Goal: Task Accomplishment & Management: Manage account settings

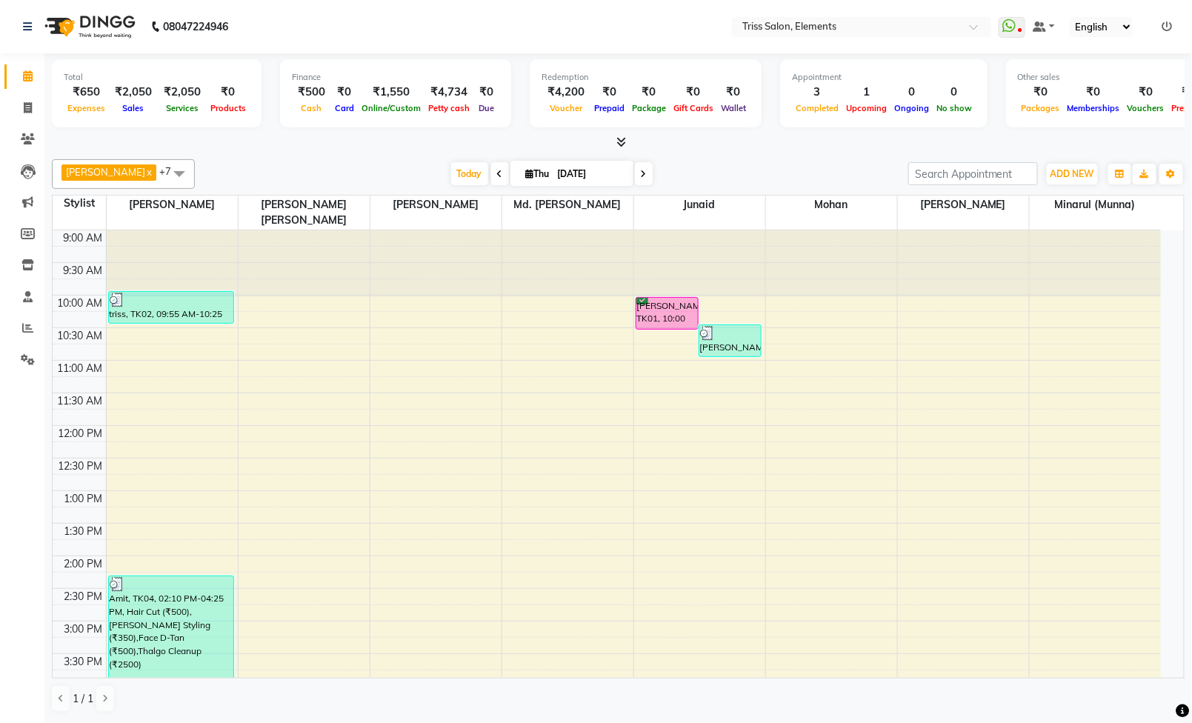
scroll to position [1, 0]
drag, startPoint x: 955, startPoint y: 721, endPoint x: 30, endPoint y: 325, distance: 1007.0
click at [30, 325] on icon at bounding box center [27, 327] width 11 height 11
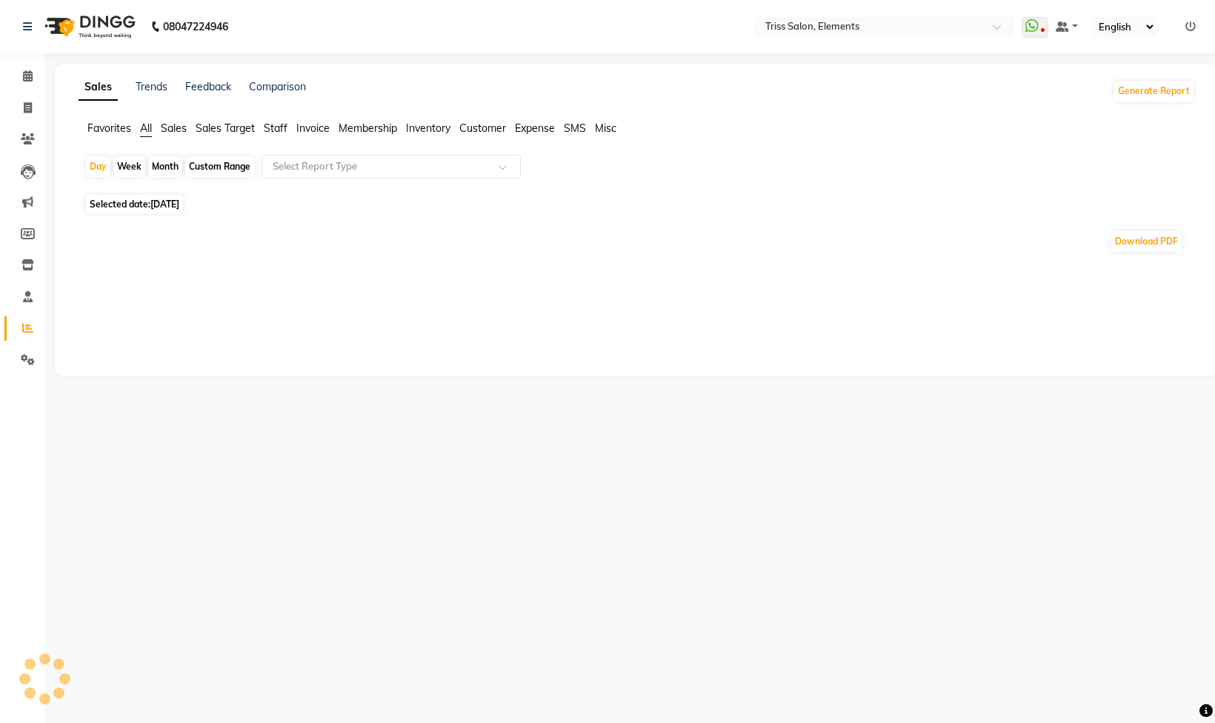
click at [275, 127] on span "Staff" at bounding box center [276, 128] width 24 height 13
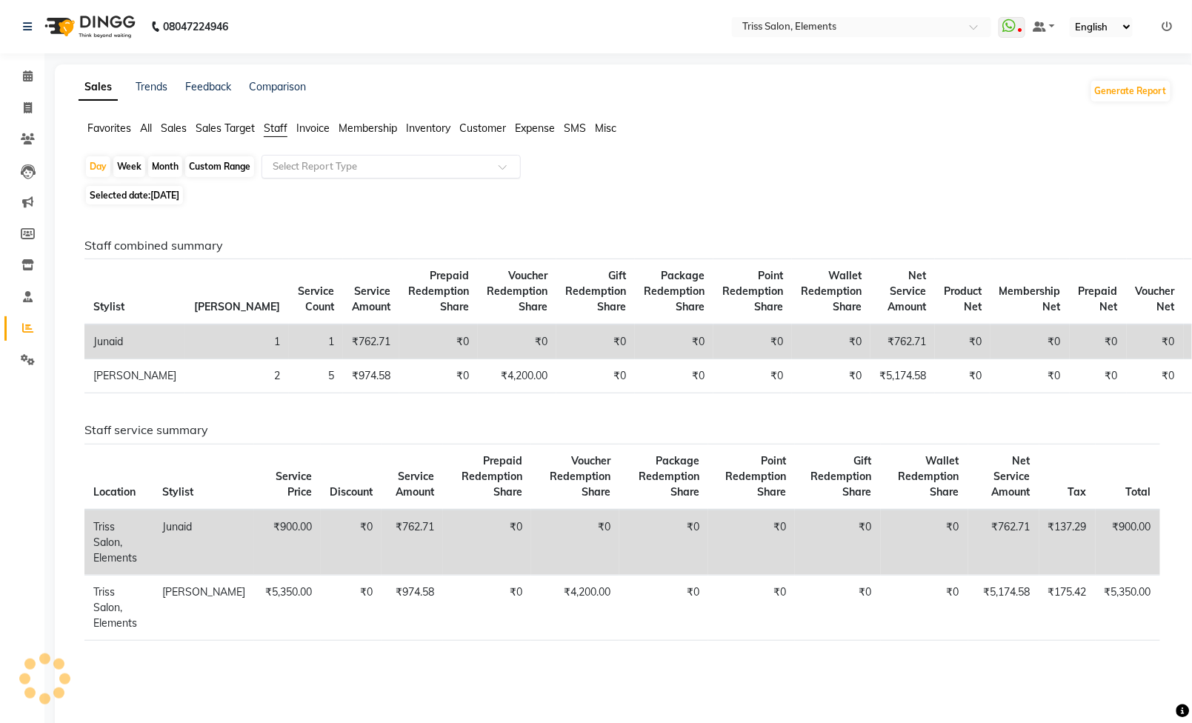
click at [313, 174] on input "text" at bounding box center [376, 166] width 213 height 15
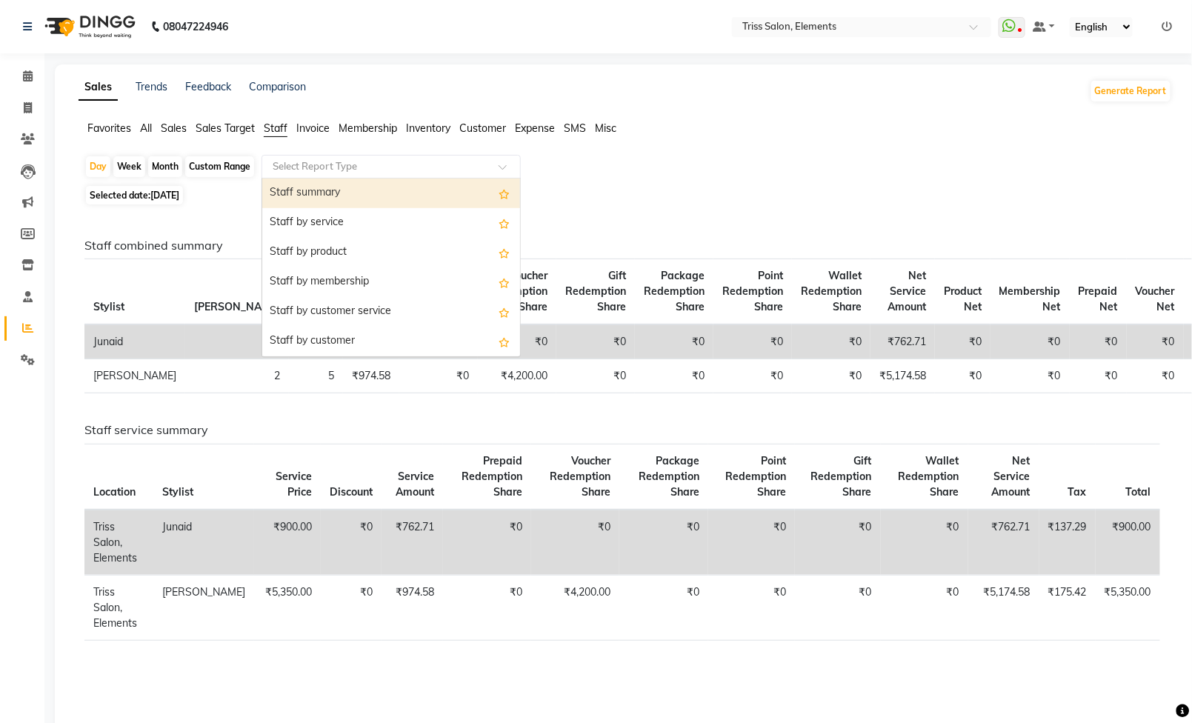
drag, startPoint x: 319, startPoint y: 179, endPoint x: 321, endPoint y: 193, distance: 14.3
click at [320, 180] on div "Staff summary" at bounding box center [391, 194] width 258 height 30
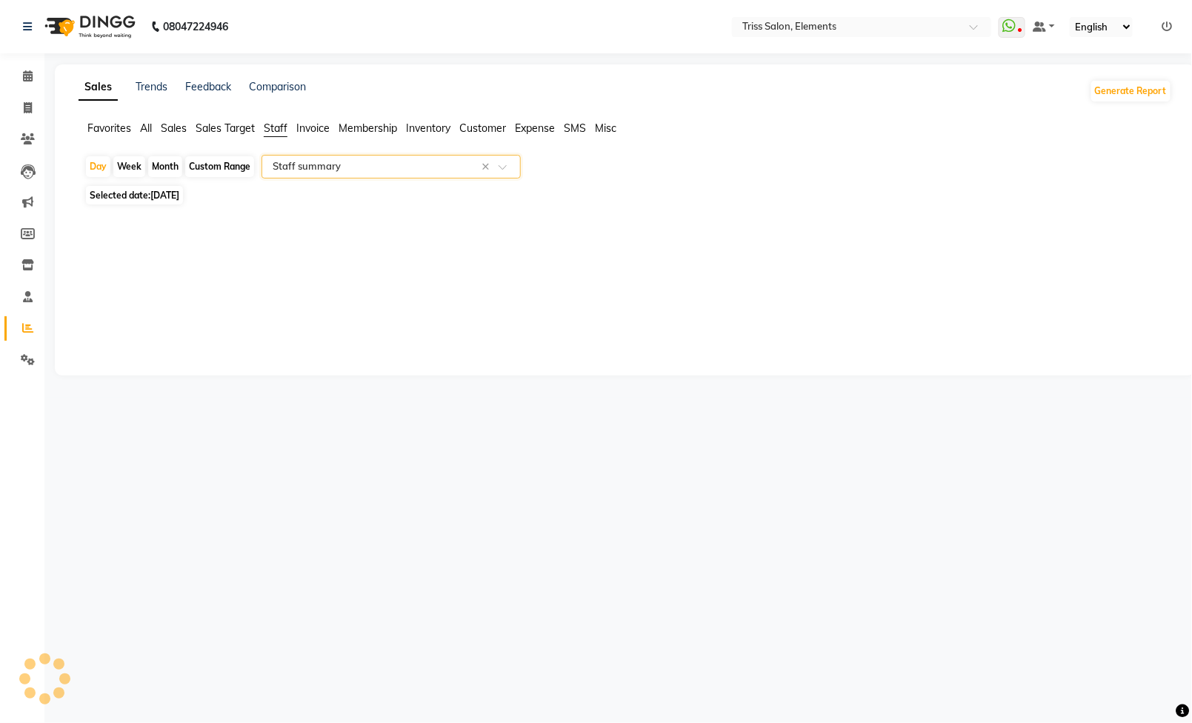
select select "full_report"
select select "csv"
click at [89, 19] on img at bounding box center [89, 27] width 102 height 42
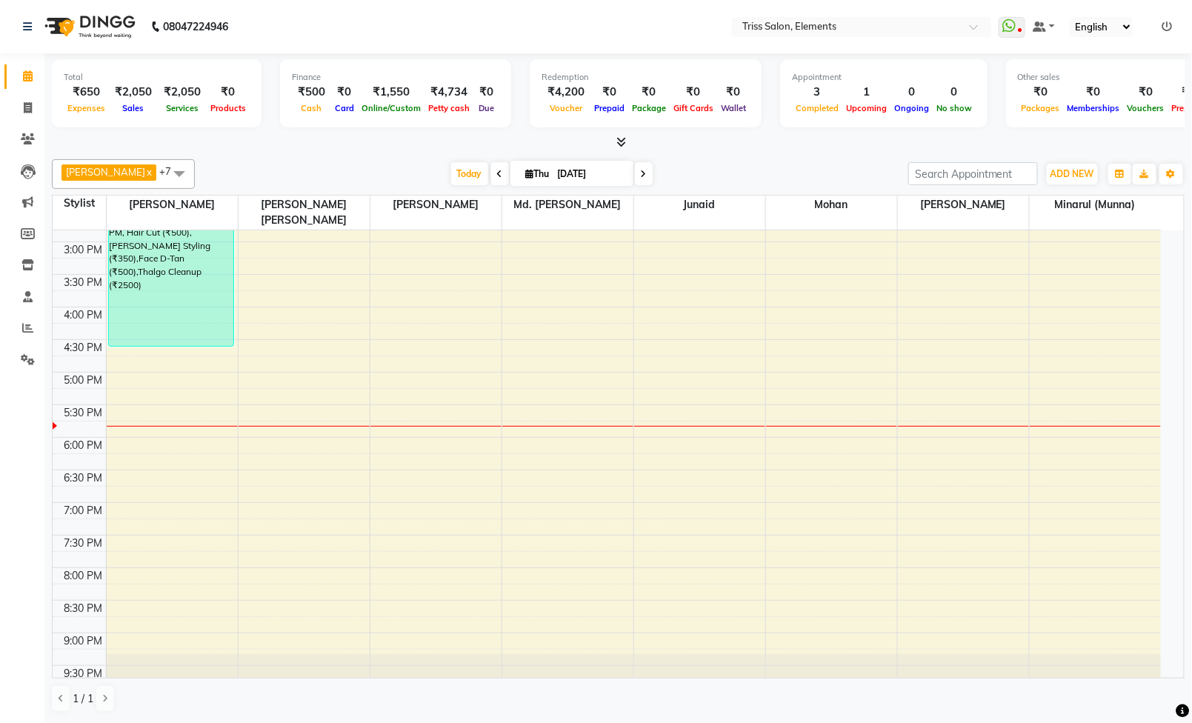
scroll to position [1, 0]
click at [30, 93] on li "Invoice" at bounding box center [22, 109] width 44 height 32
click at [30, 102] on icon at bounding box center [28, 107] width 8 height 11
select select "service"
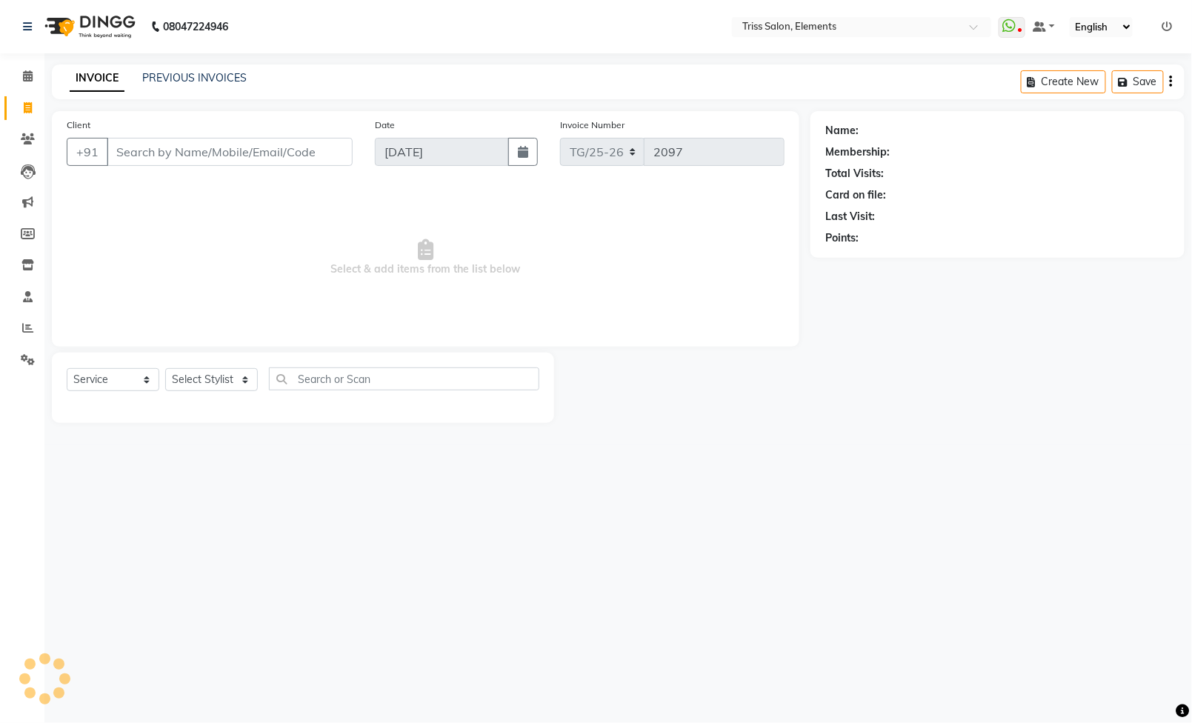
click at [243, 150] on input "Client" at bounding box center [230, 152] width 246 height 28
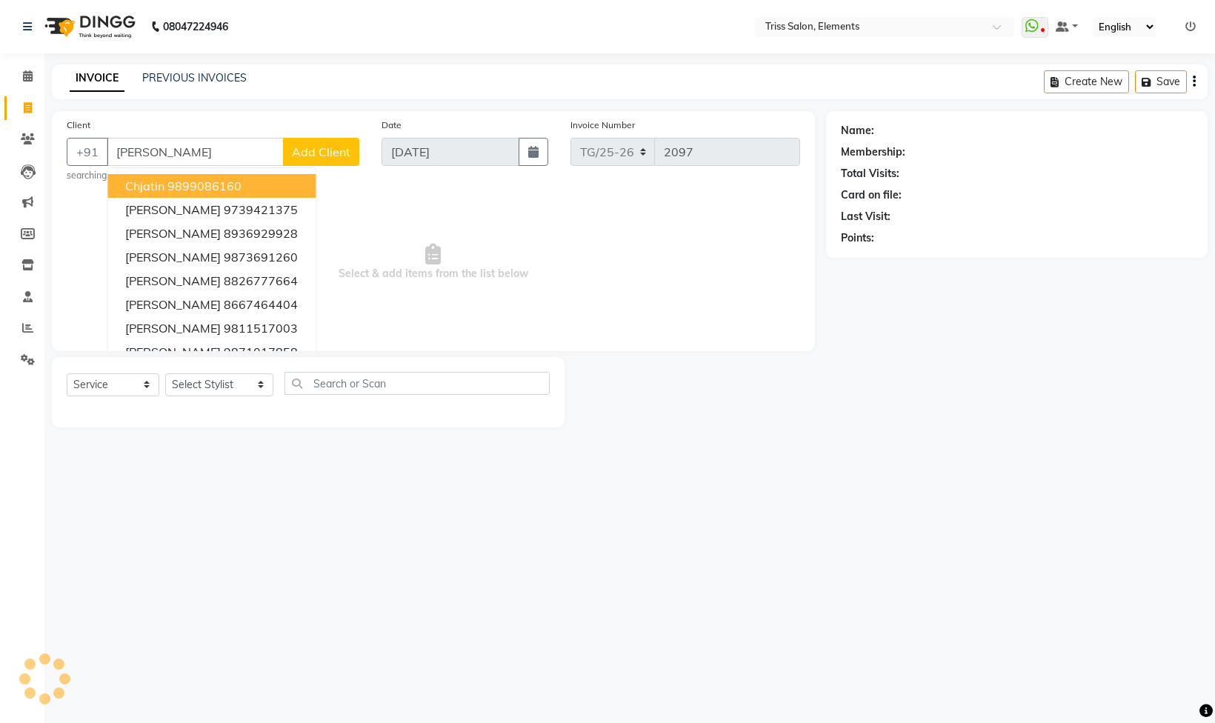
type input "J"
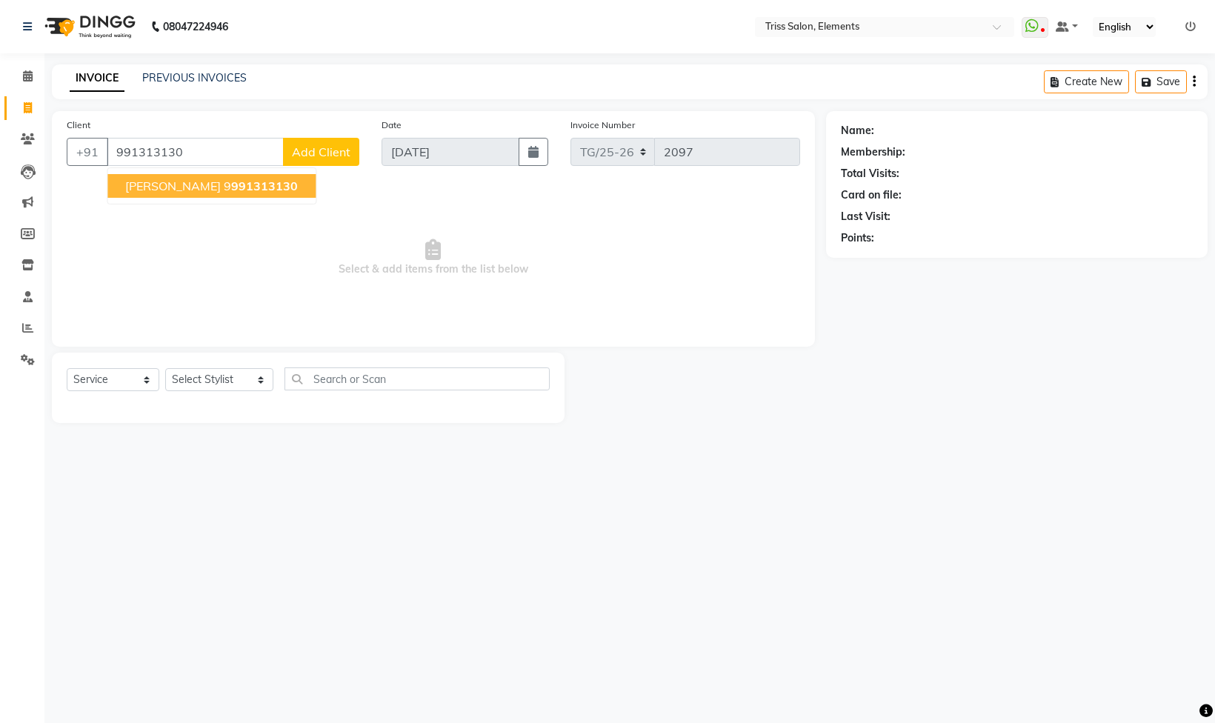
click at [231, 188] on span "991313130" at bounding box center [264, 186] width 67 height 15
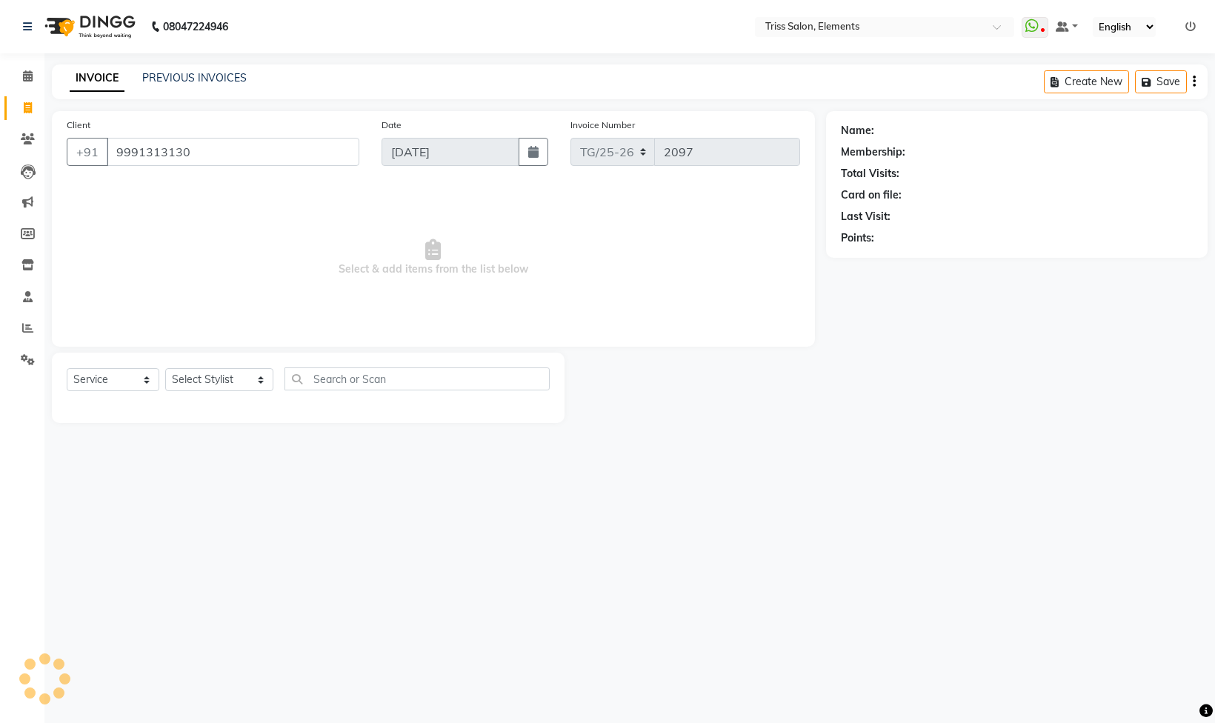
type input "9991313130"
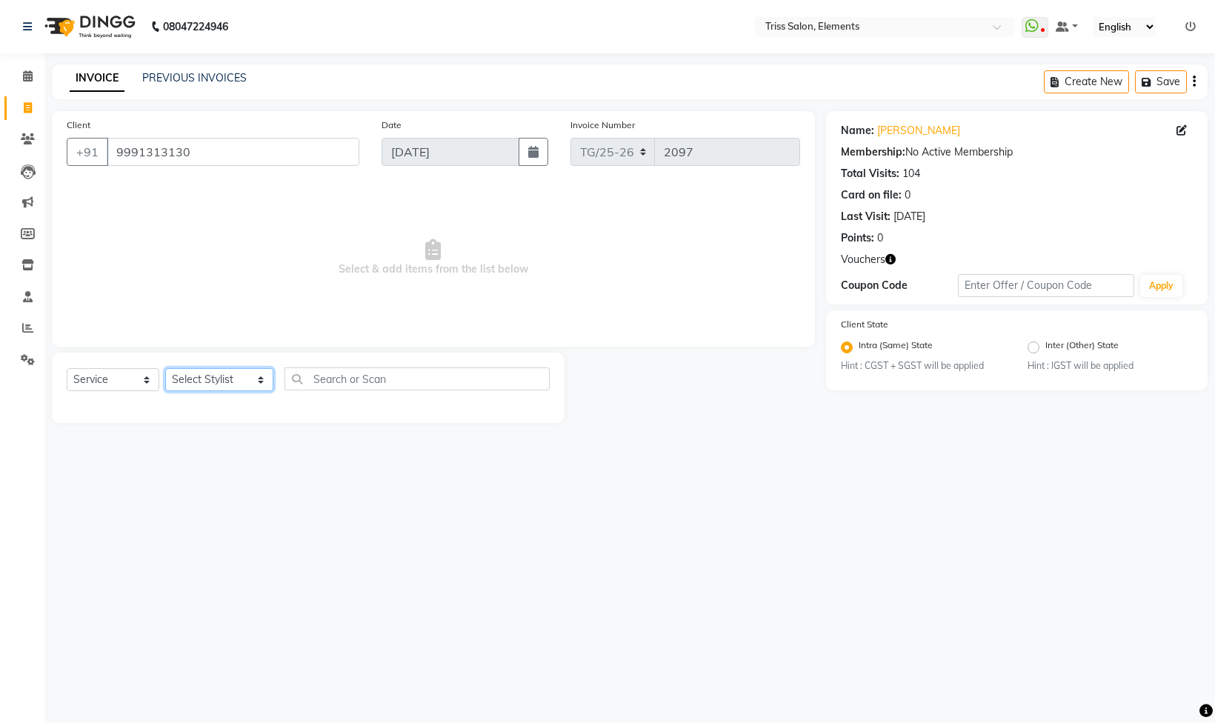
click at [210, 387] on select "Select Stylist [PERSON_NAME] Md. [PERSON_NAME] ([PERSON_NAME]) [PERSON_NAME] [P…" at bounding box center [219, 379] width 108 height 23
select select "20115"
click at [165, 371] on select "Select Stylist [PERSON_NAME] Md. [PERSON_NAME] ([PERSON_NAME]) [PERSON_NAME] [P…" at bounding box center [219, 379] width 108 height 23
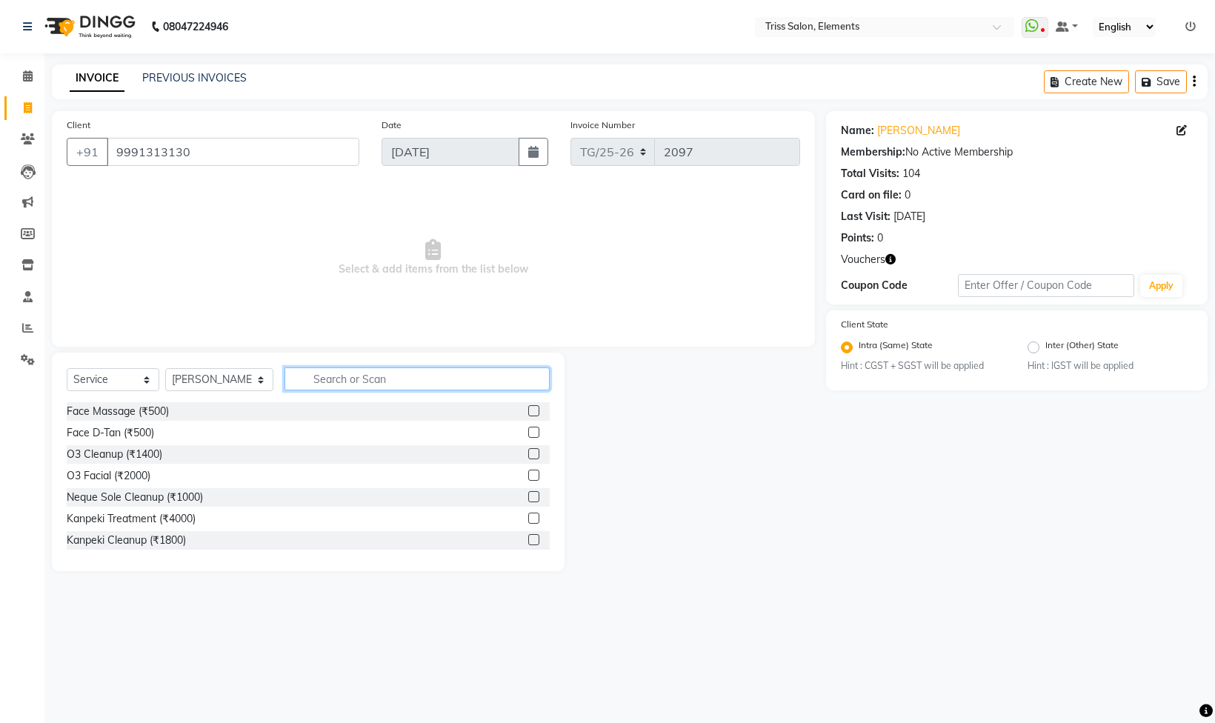
click at [372, 372] on input "text" at bounding box center [417, 379] width 265 height 23
click at [311, 393] on div "Select Service Product Membership Package Voucher Prepaid Gift Card Select Styl…" at bounding box center [308, 385] width 483 height 35
click at [319, 382] on input "text" at bounding box center [417, 379] width 265 height 23
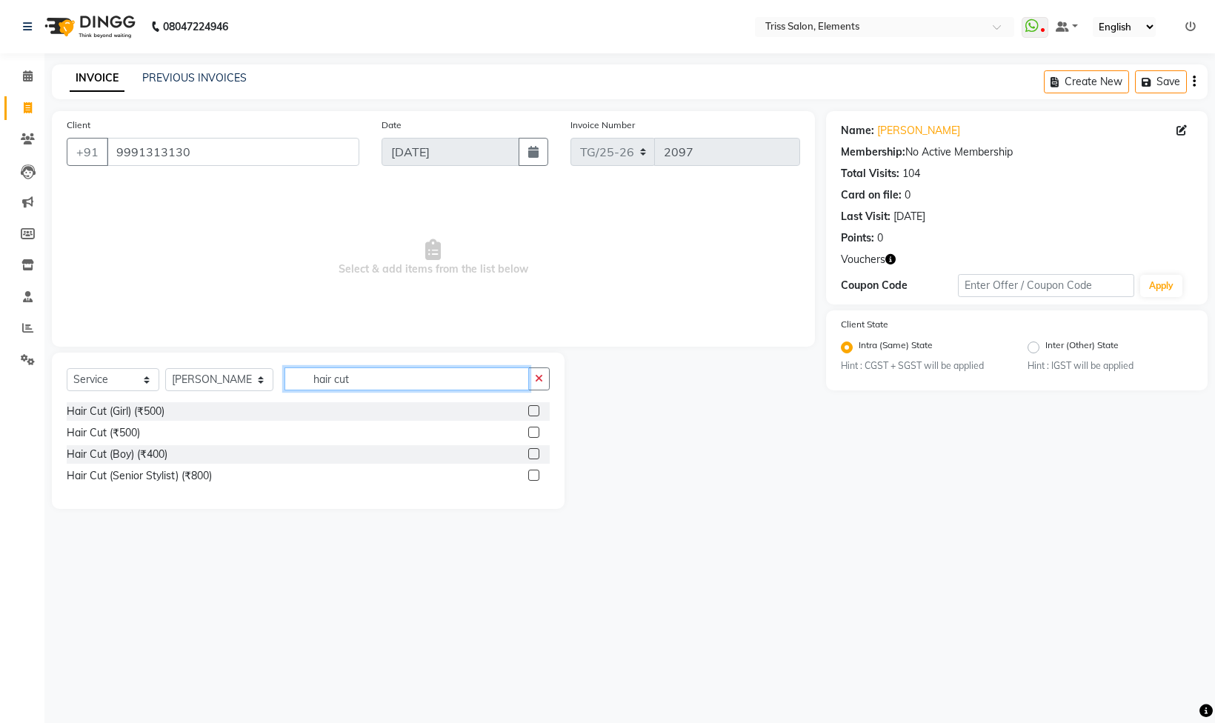
type input "hair cut"
click at [532, 435] on label at bounding box center [533, 432] width 11 height 11
click at [532, 435] on input "checkbox" at bounding box center [533, 433] width 10 height 10
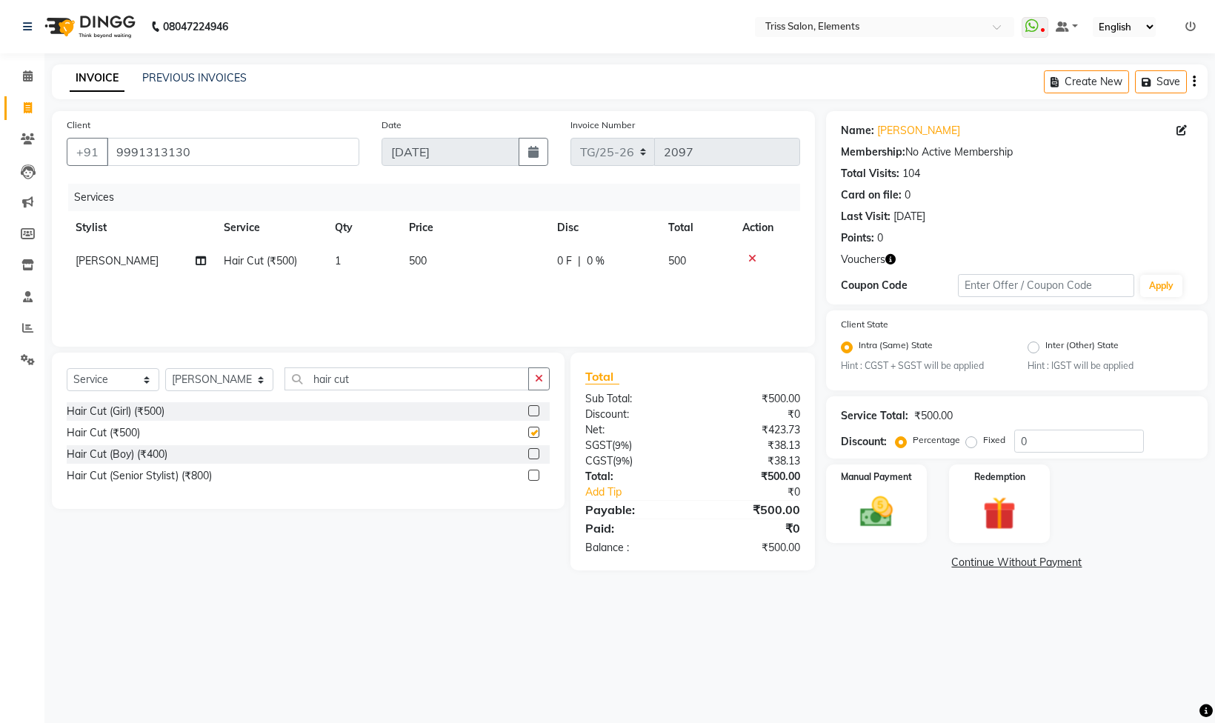
checkbox input "false"
click at [750, 256] on icon at bounding box center [753, 258] width 8 height 10
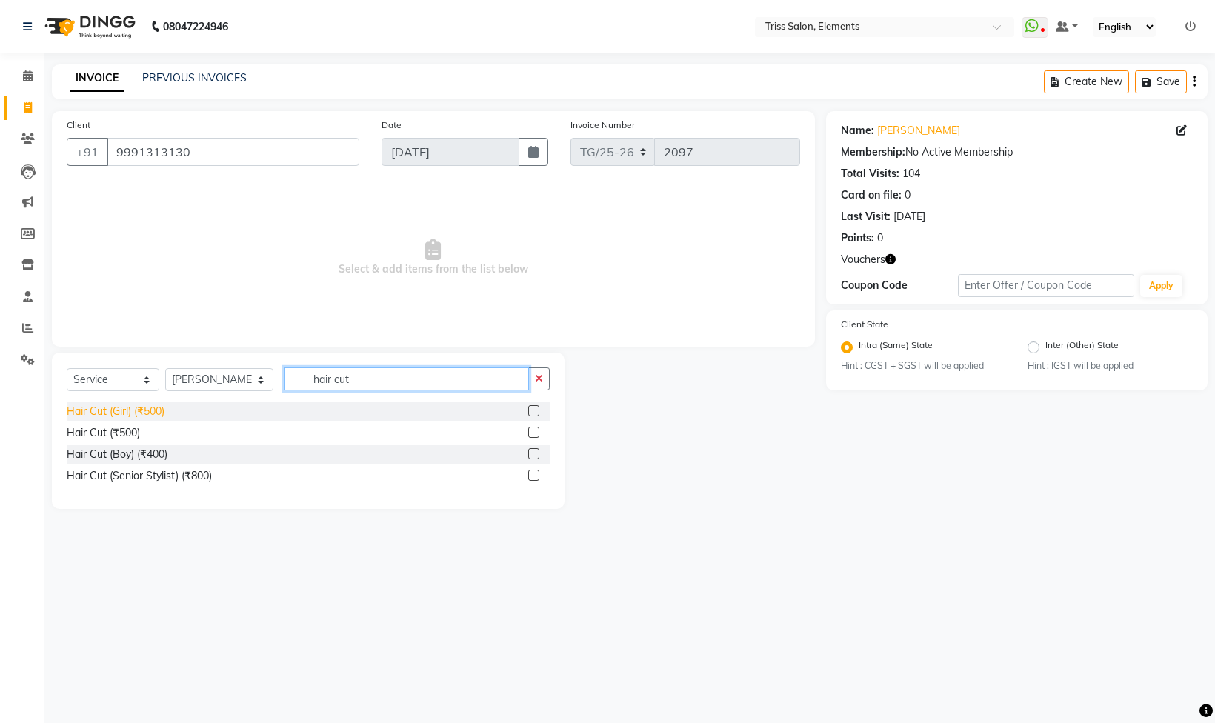
drag, startPoint x: 368, startPoint y: 381, endPoint x: 166, endPoint y: 414, distance: 204.2
click at [166, 414] on div "Select Service Product Membership Package Voucher Prepaid Gift Card Select Styl…" at bounding box center [308, 431] width 513 height 156
drag, startPoint x: 424, startPoint y: 377, endPoint x: 321, endPoint y: 381, distance: 103.1
click at [321, 381] on input "hair cut" at bounding box center [407, 379] width 245 height 23
type input "hair sty"
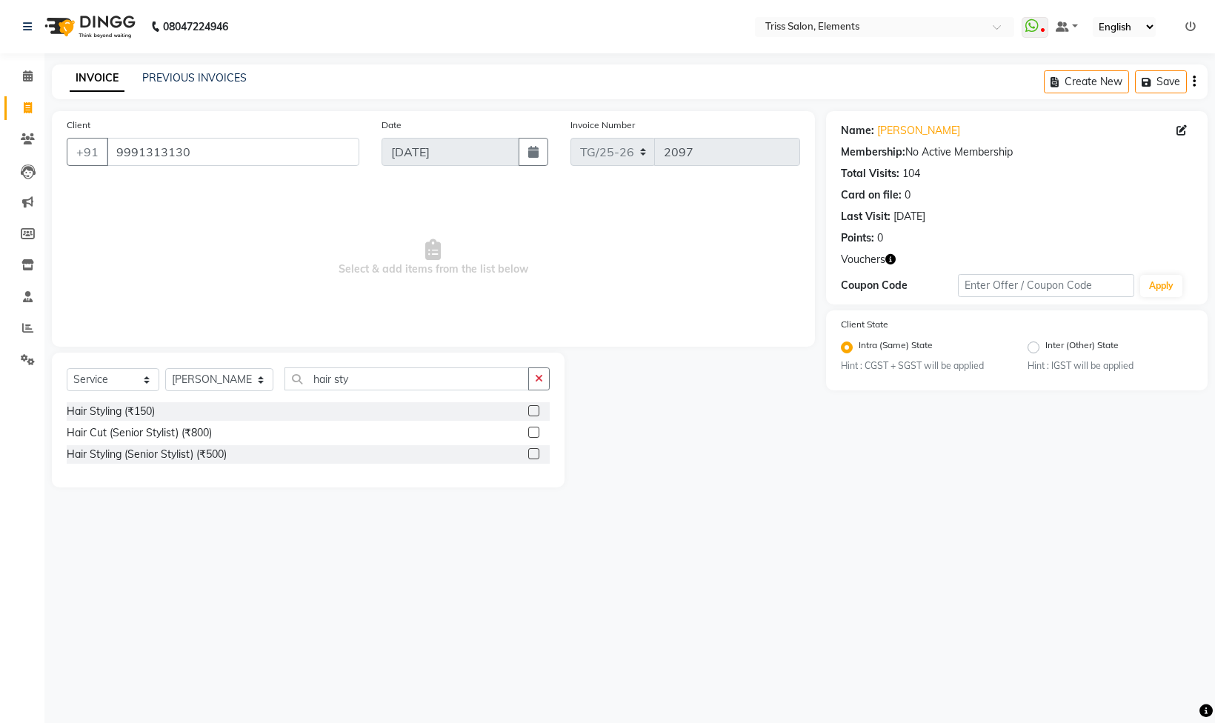
click at [528, 408] on label at bounding box center [533, 410] width 11 height 11
click at [528, 408] on input "checkbox" at bounding box center [533, 412] width 10 height 10
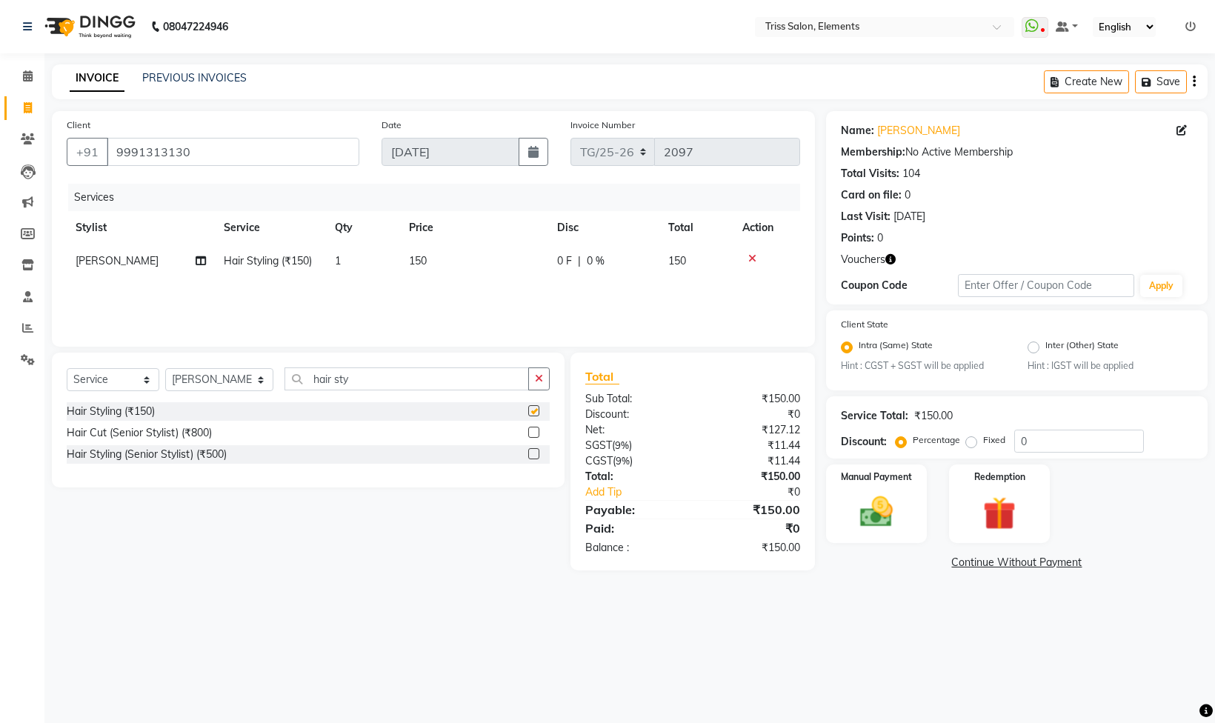
checkbox input "false"
drag, startPoint x: 972, startPoint y: 491, endPoint x: 1034, endPoint y: 547, distance: 83.4
click at [975, 494] on div "Redemption" at bounding box center [999, 503] width 105 height 81
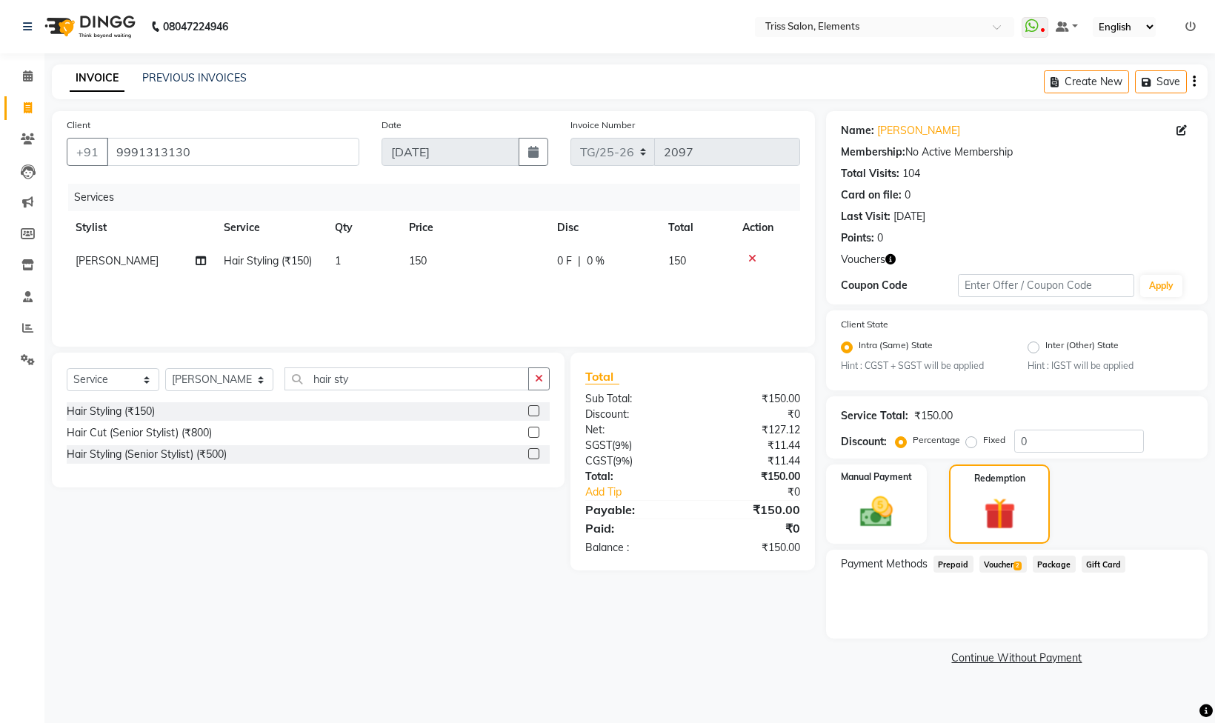
click at [995, 576] on div "Voucher 2" at bounding box center [1000, 566] width 53 height 20
click at [996, 567] on span "Voucher 2" at bounding box center [1003, 564] width 47 height 17
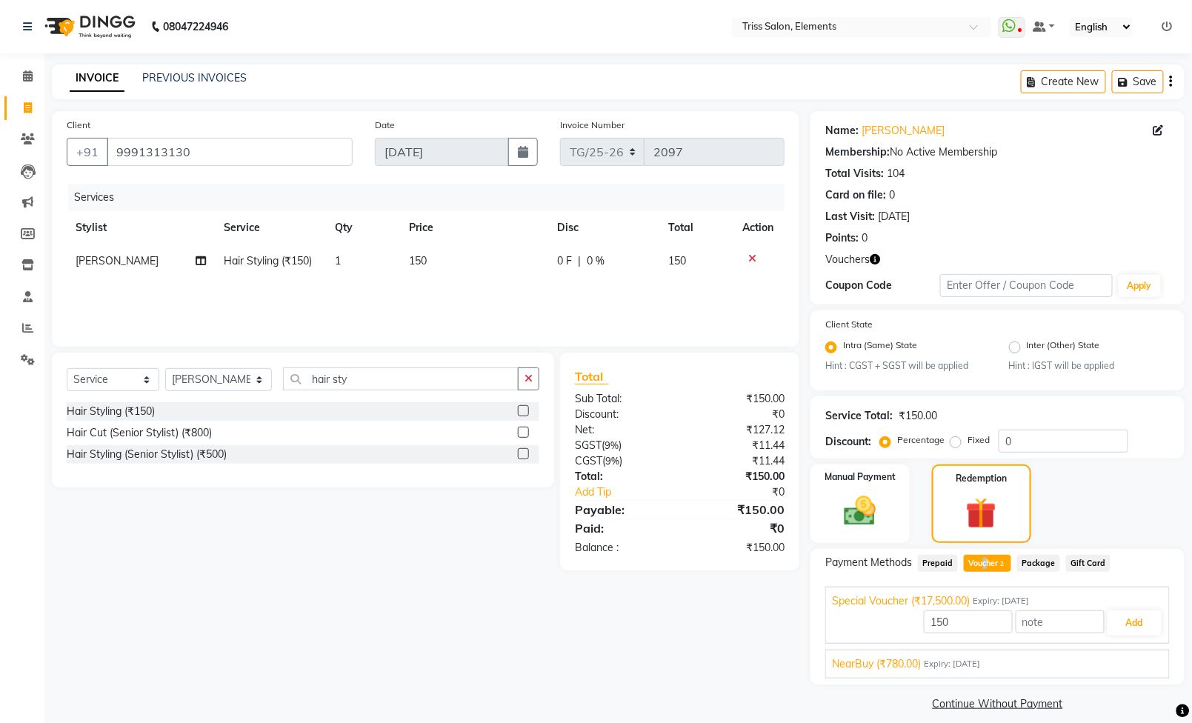
scroll to position [19, 0]
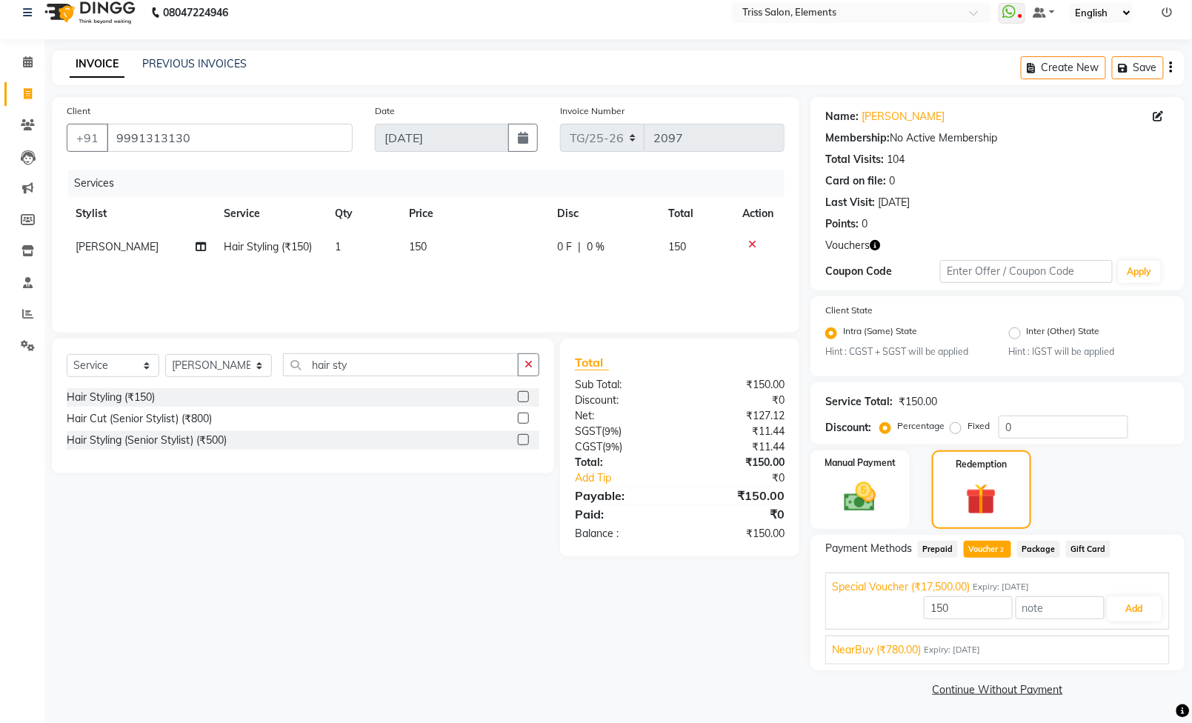
click at [981, 650] on span "Expiry: [DATE]" at bounding box center [952, 650] width 56 height 13
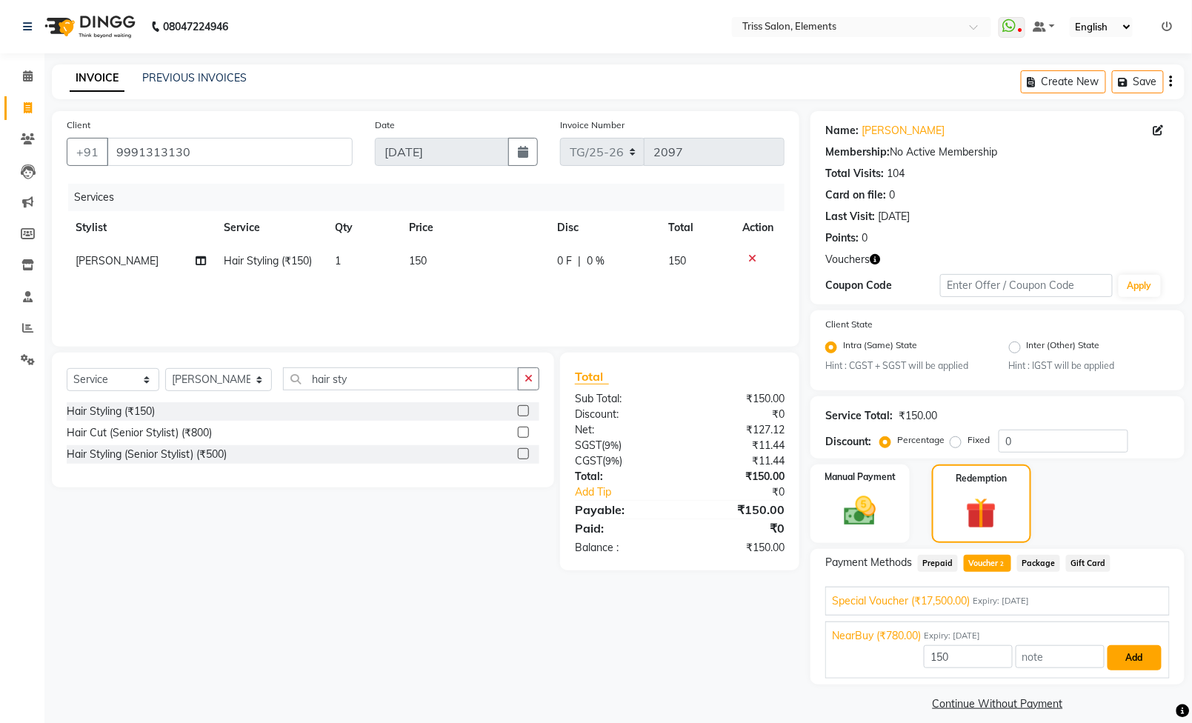
click at [1141, 660] on button "Add" at bounding box center [1135, 658] width 54 height 25
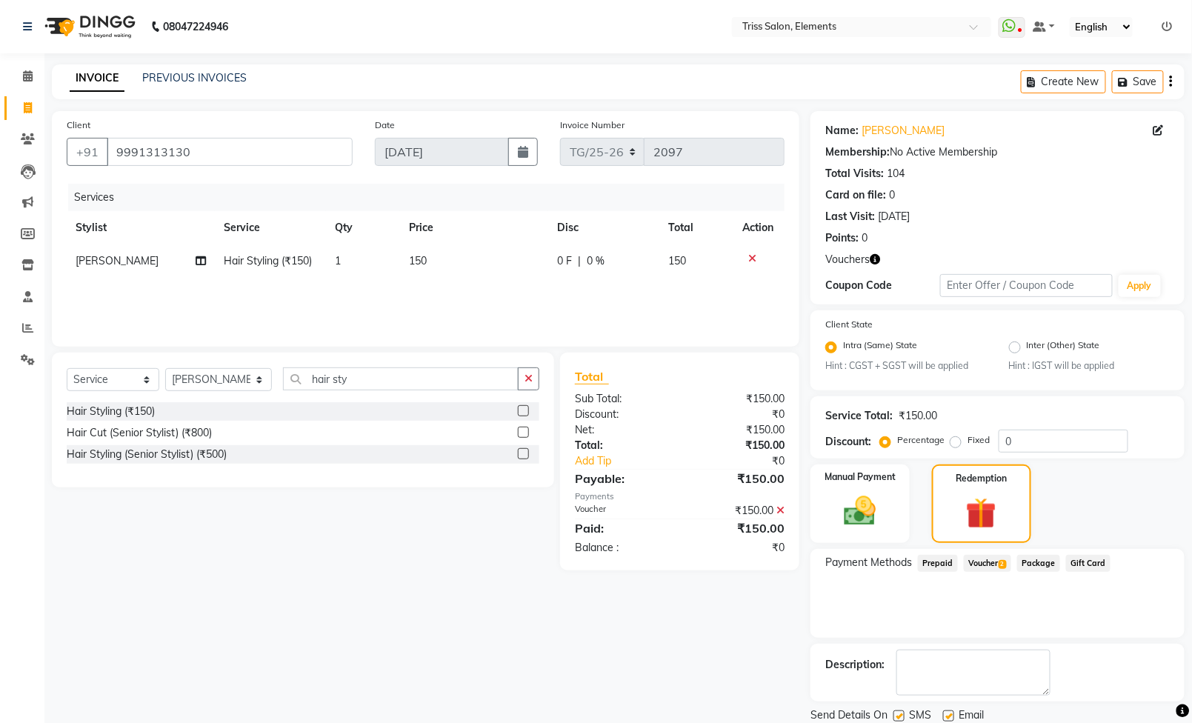
scroll to position [56, 0]
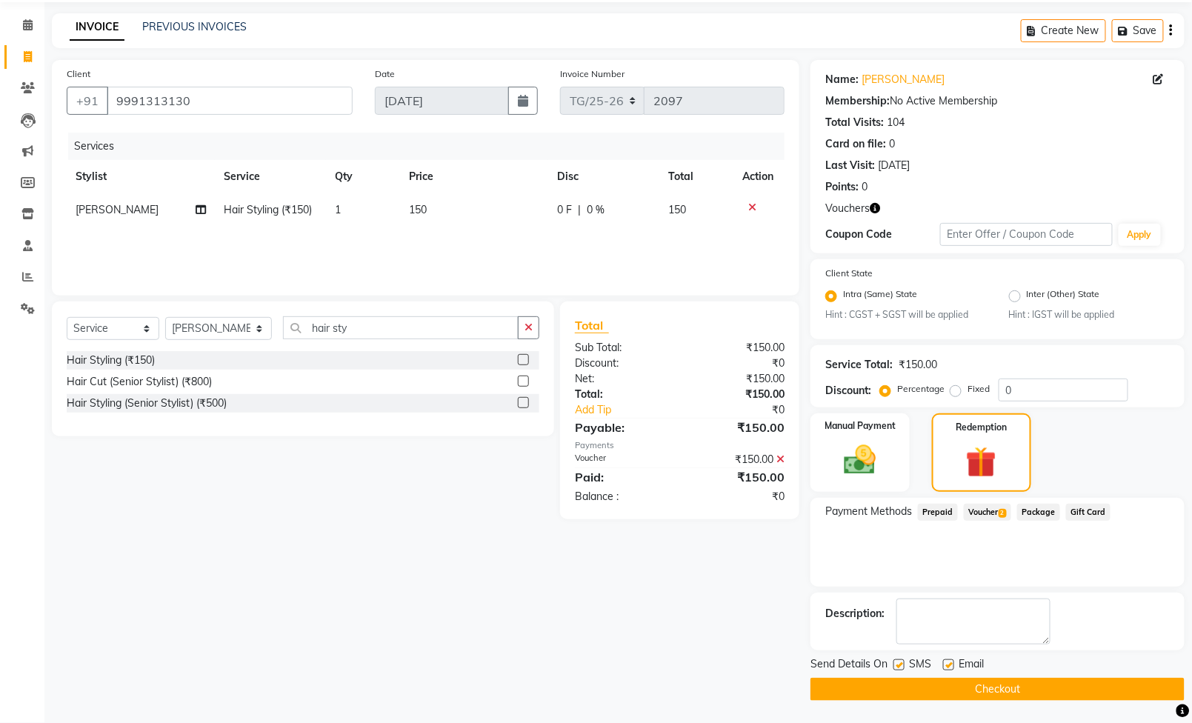
click at [955, 593] on div "Description:" at bounding box center [998, 622] width 374 height 58
click at [1040, 562] on div "Payment Methods Prepaid Voucher 2 Package Gift Card" at bounding box center [998, 542] width 374 height 89
click at [1060, 684] on button "Checkout" at bounding box center [998, 689] width 374 height 23
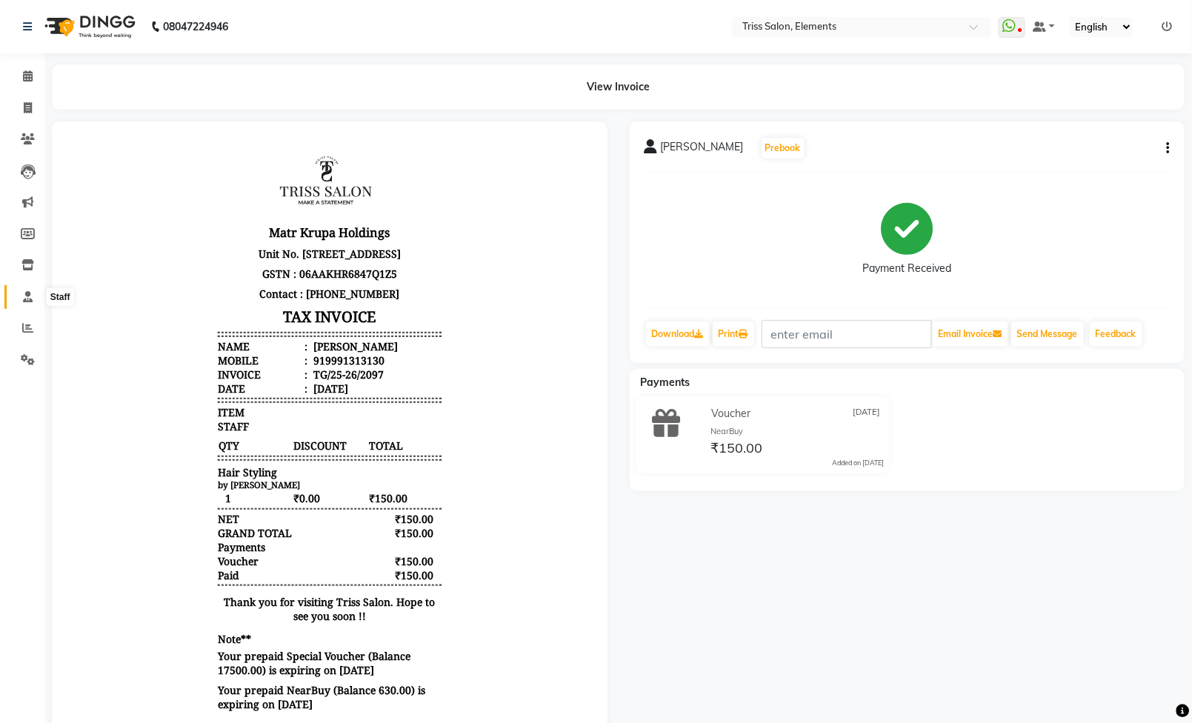
click at [13, 300] on link "Staff" at bounding box center [22, 297] width 36 height 24
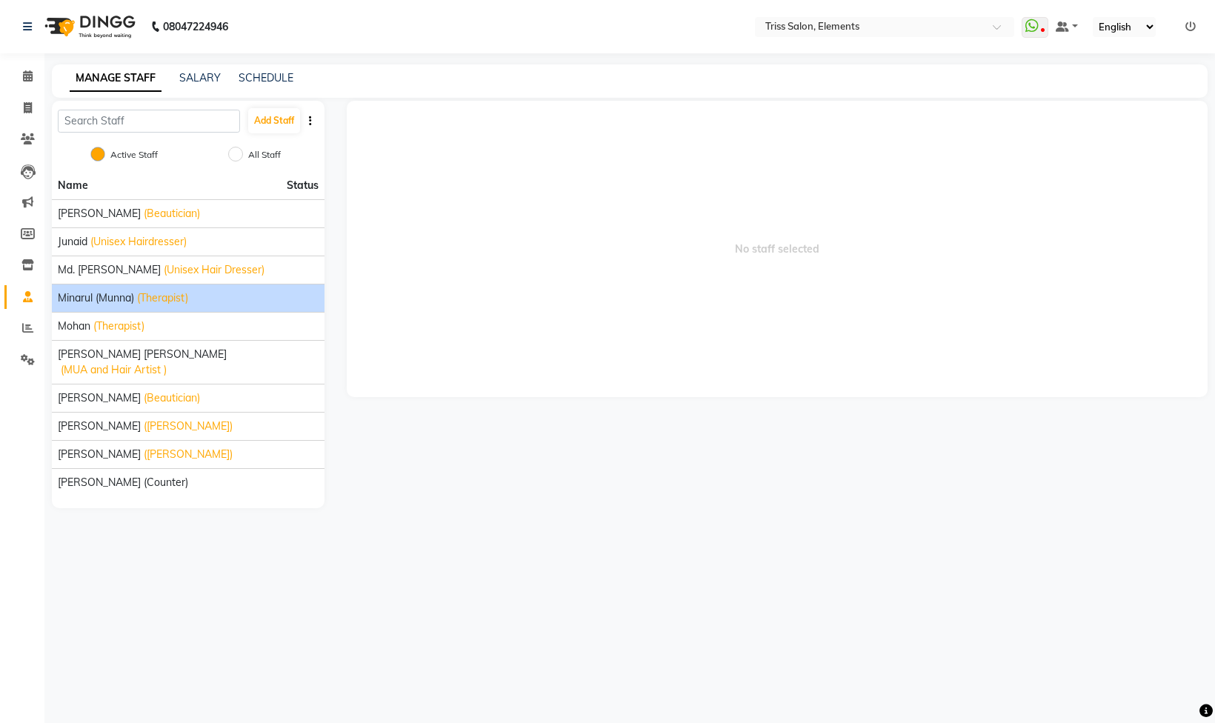
click at [131, 305] on span "Minarul (Munna)" at bounding box center [96, 299] width 76 height 16
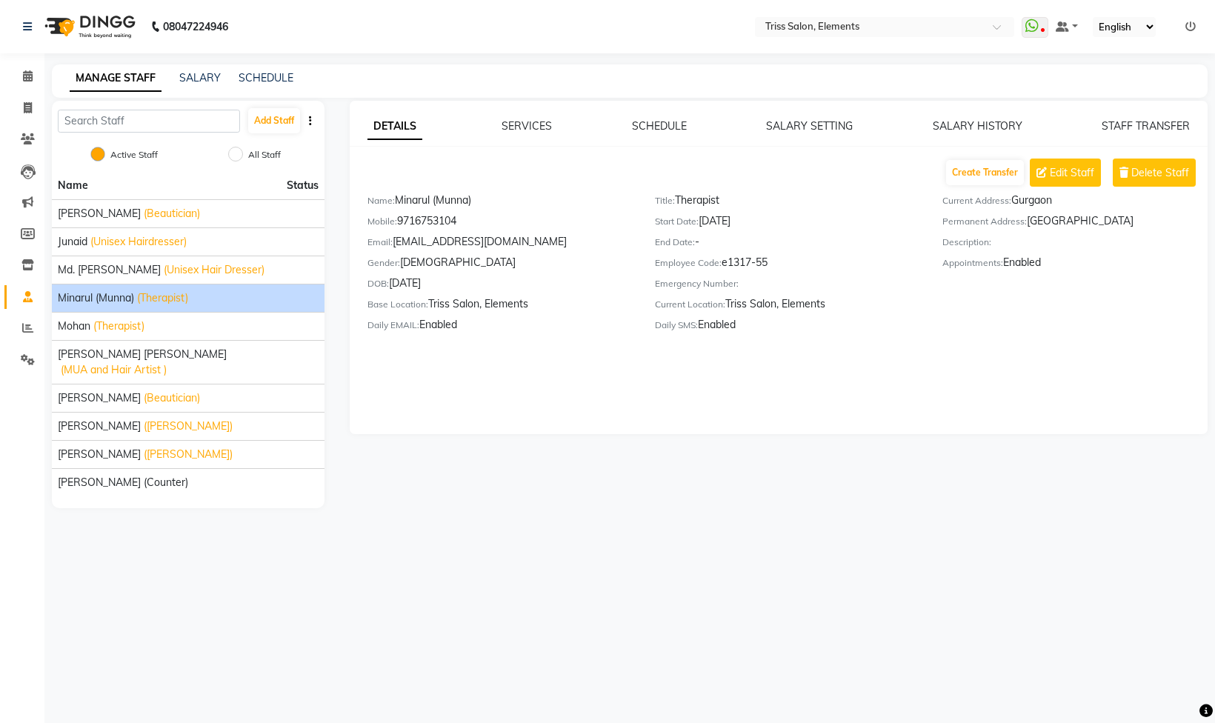
drag, startPoint x: 121, startPoint y: 8, endPoint x: 127, endPoint y: 1, distance: 9.4
click at [121, 6] on img at bounding box center [89, 27] width 102 height 42
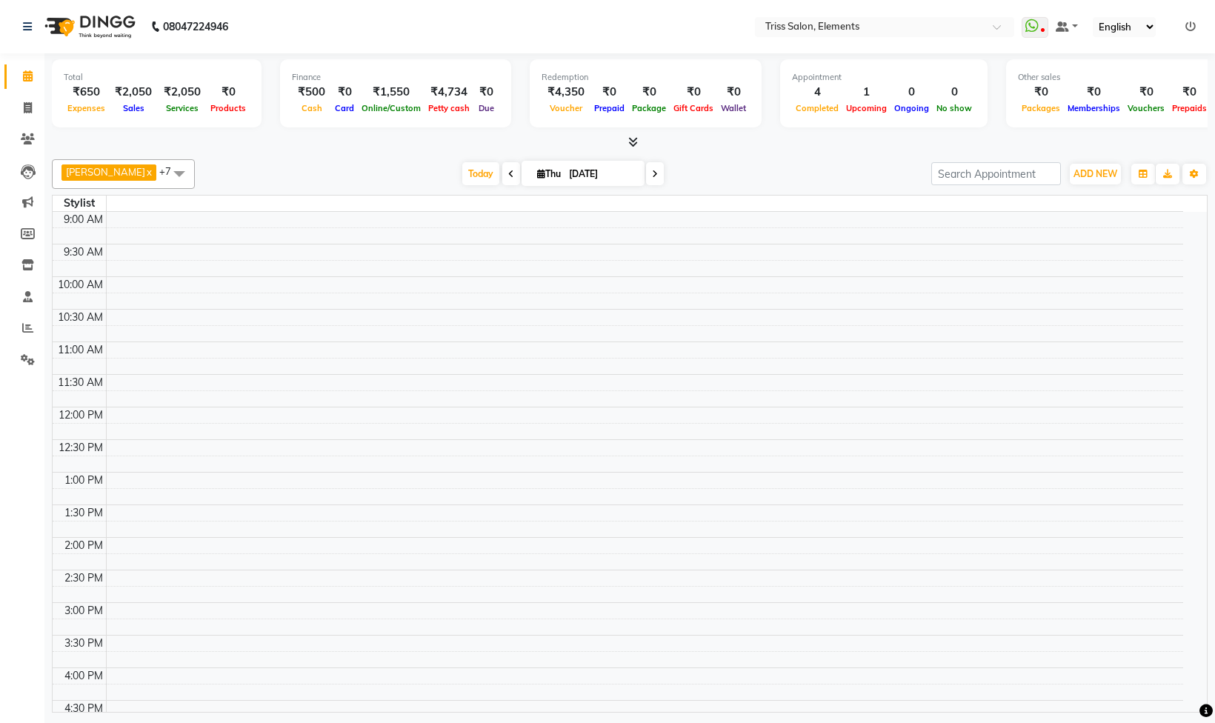
click at [9, 120] on li "Invoice" at bounding box center [22, 109] width 44 height 32
click at [24, 108] on icon at bounding box center [28, 107] width 8 height 11
select select "service"
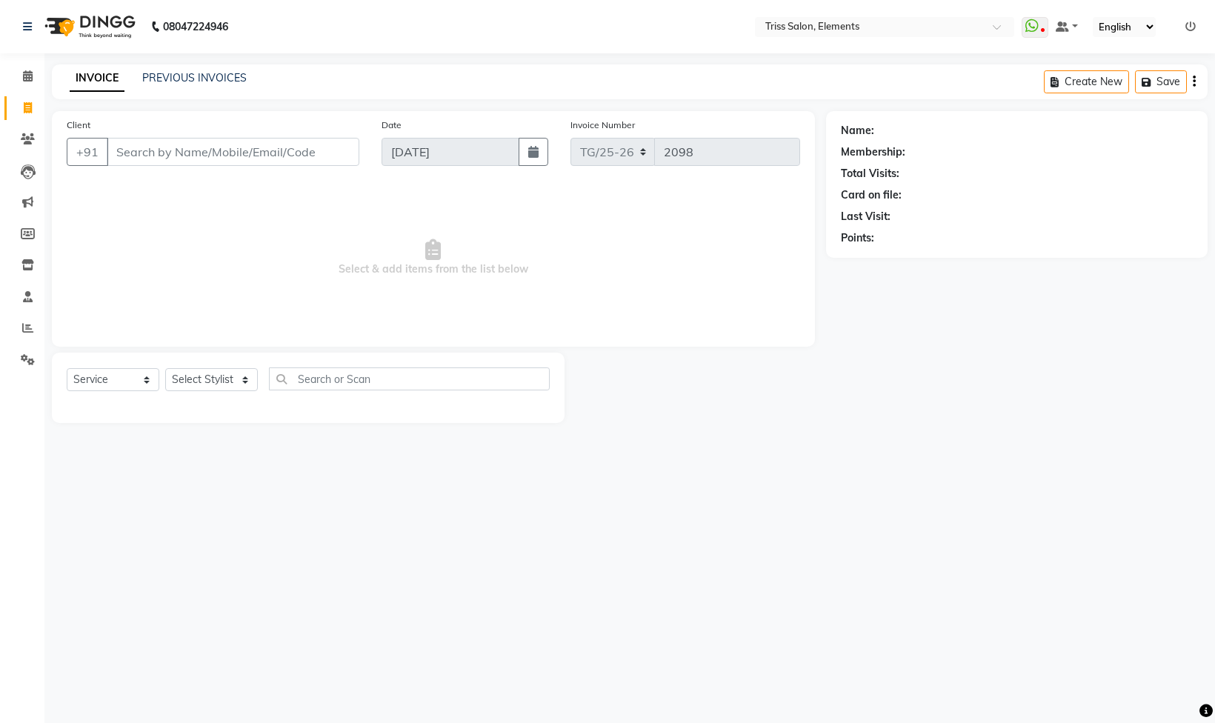
drag, startPoint x: 121, startPoint y: 32, endPoint x: 0, endPoint y: 461, distance: 445.8
click at [119, 31] on img at bounding box center [89, 27] width 102 height 42
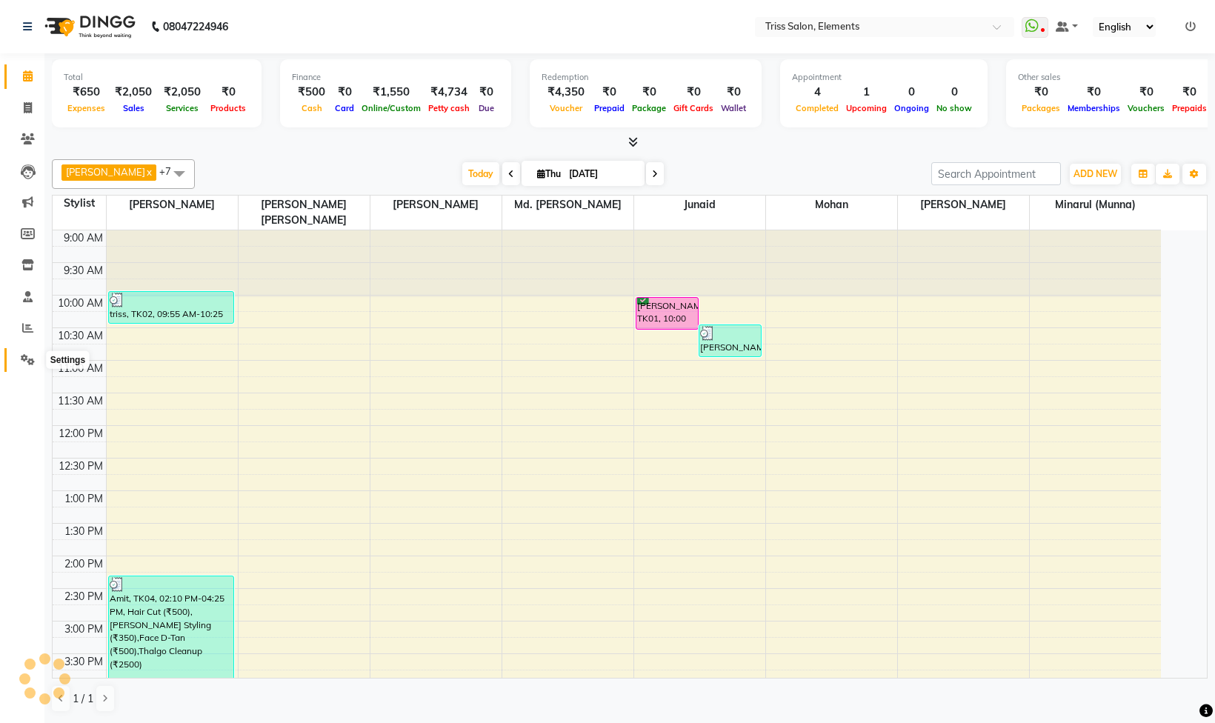
click at [30, 359] on icon at bounding box center [28, 359] width 14 height 11
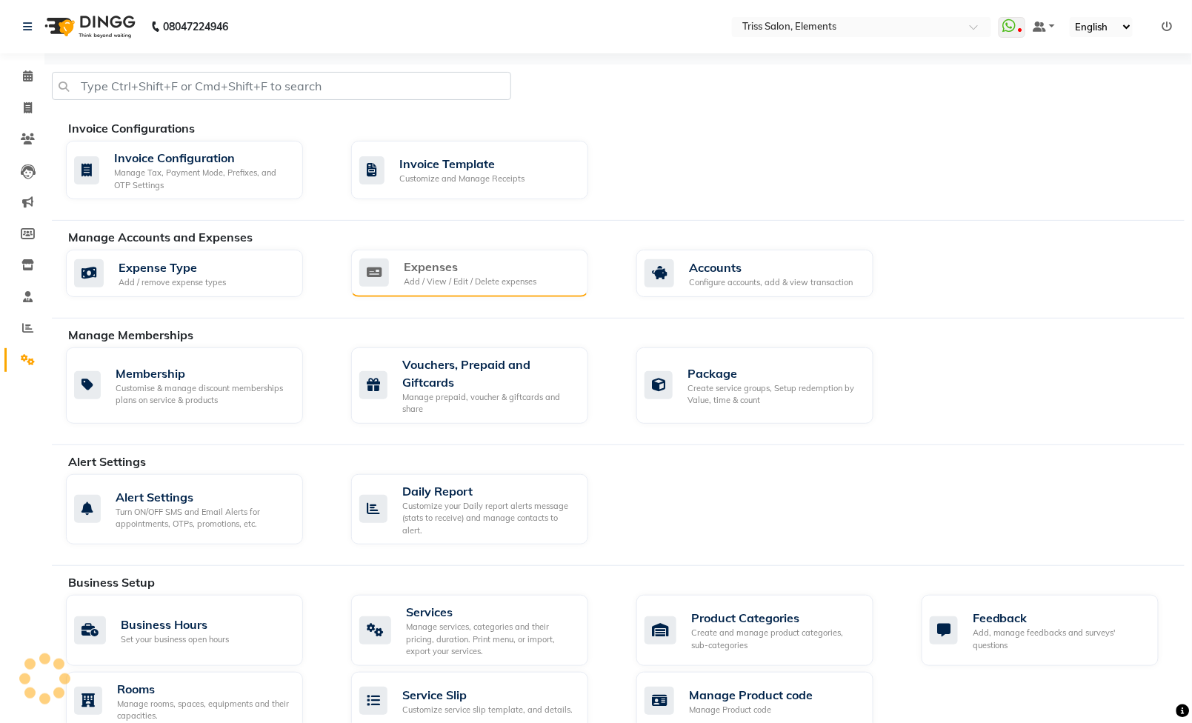
click at [372, 263] on icon at bounding box center [374, 273] width 30 height 28
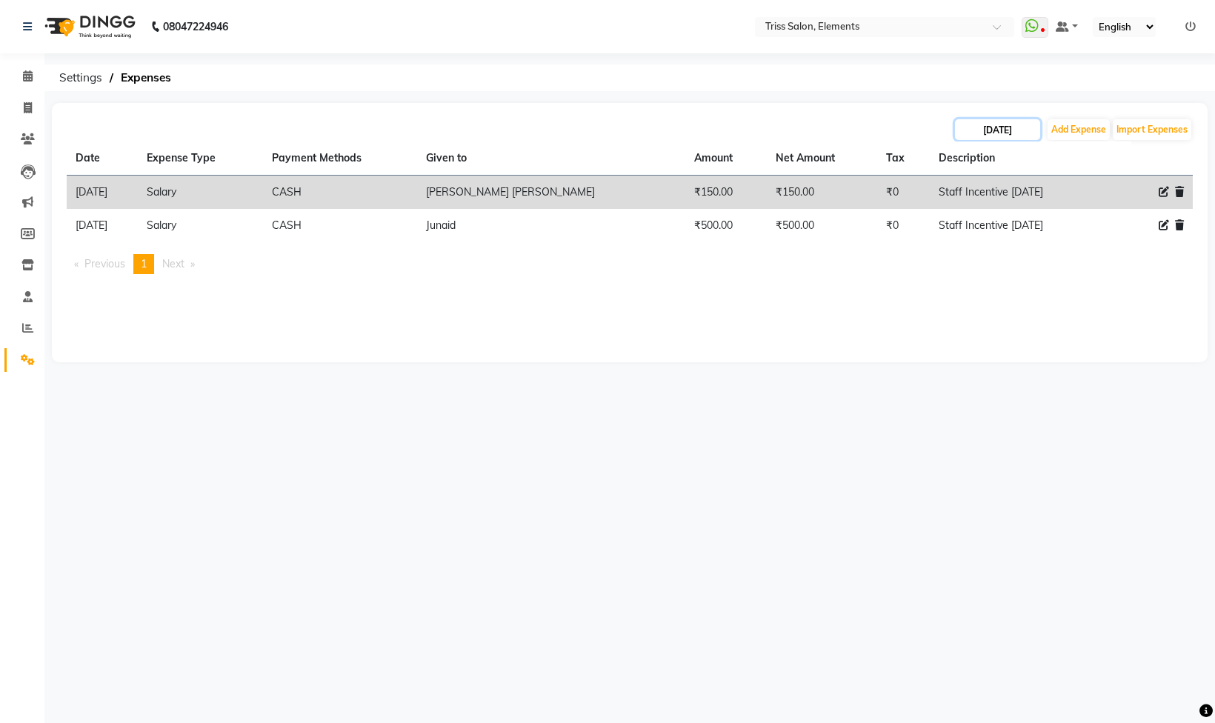
click at [987, 132] on input "[DATE]" at bounding box center [997, 129] width 85 height 21
select select "9"
select select "2025"
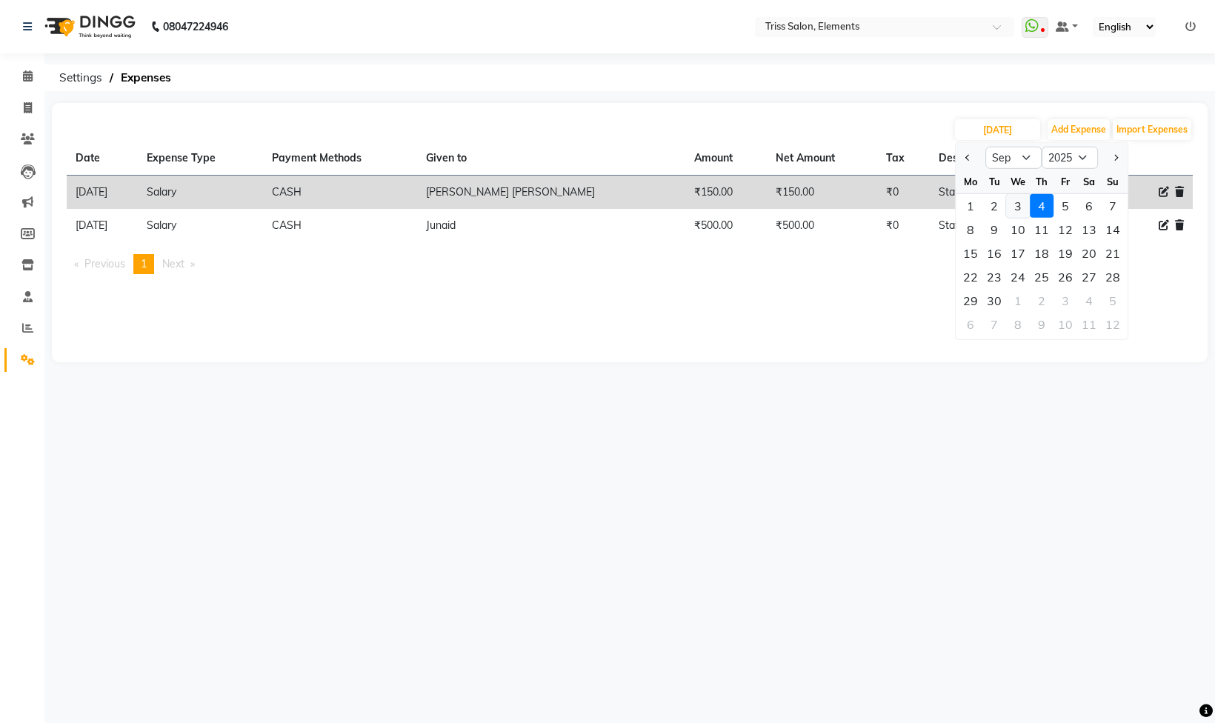
click at [1015, 208] on div "3" at bounding box center [1018, 206] width 24 height 24
type input "[DATE]"
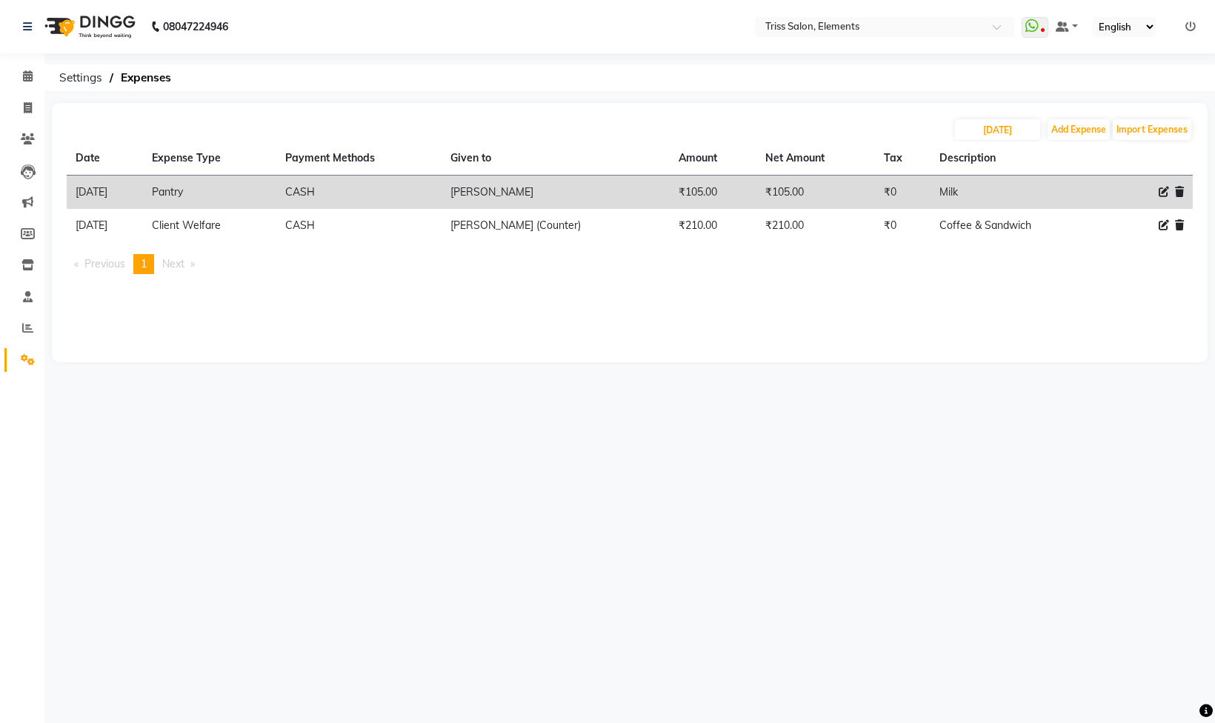
click at [1001, 118] on div "[DATE] Add Expense Import Expenses" at bounding box center [630, 130] width 1127 height 24
click at [1001, 126] on input "[DATE]" at bounding box center [997, 129] width 85 height 21
select select "9"
select select "2025"
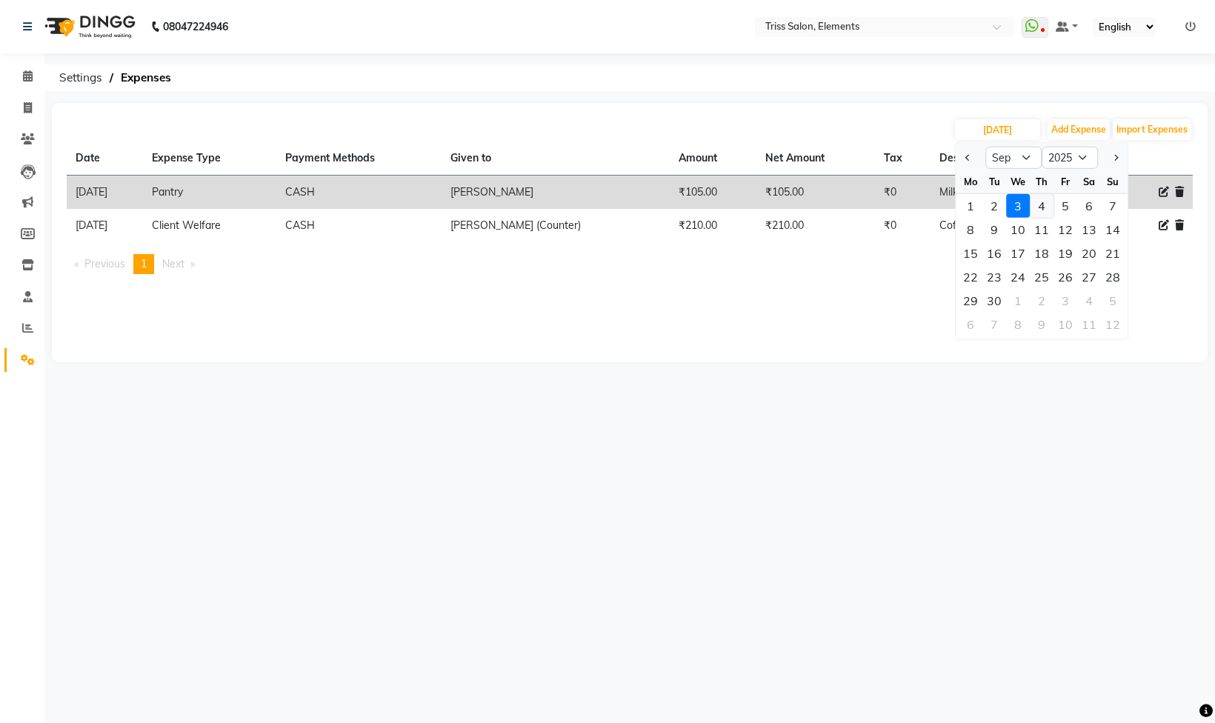
click at [1046, 205] on div "4" at bounding box center [1042, 206] width 24 height 24
type input "[DATE]"
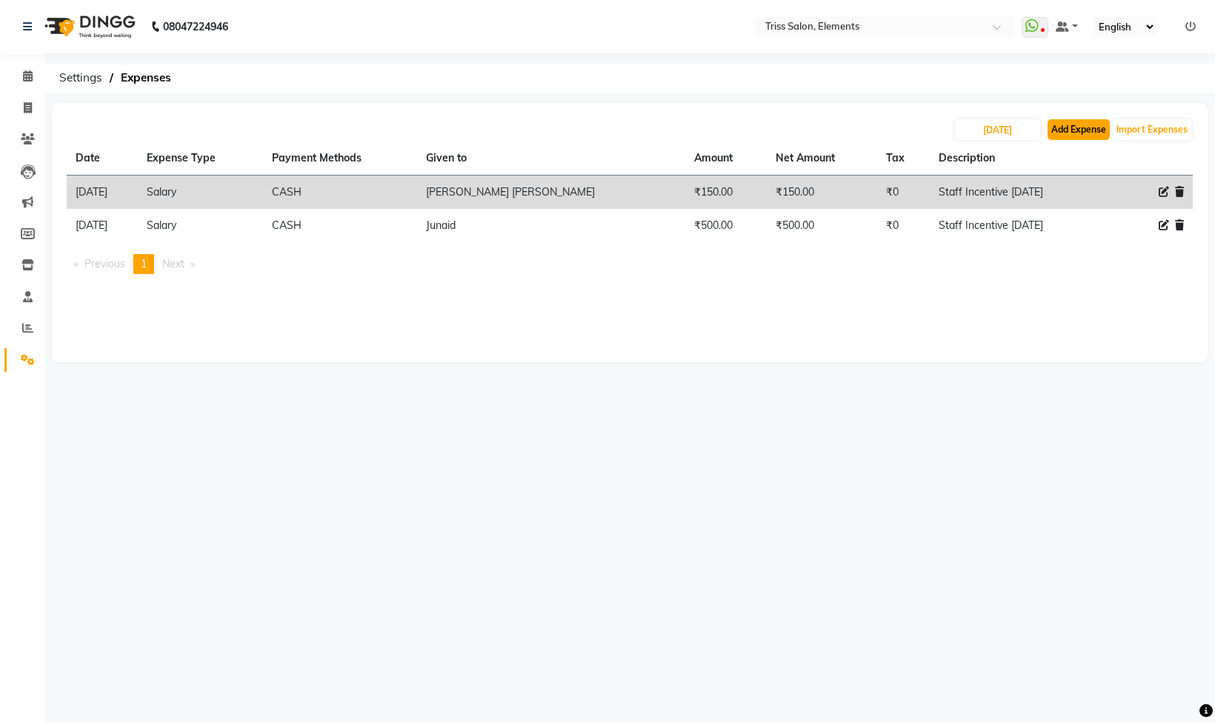
click at [1064, 138] on button "Add Expense" at bounding box center [1079, 129] width 62 height 21
select select "1"
select select "2499"
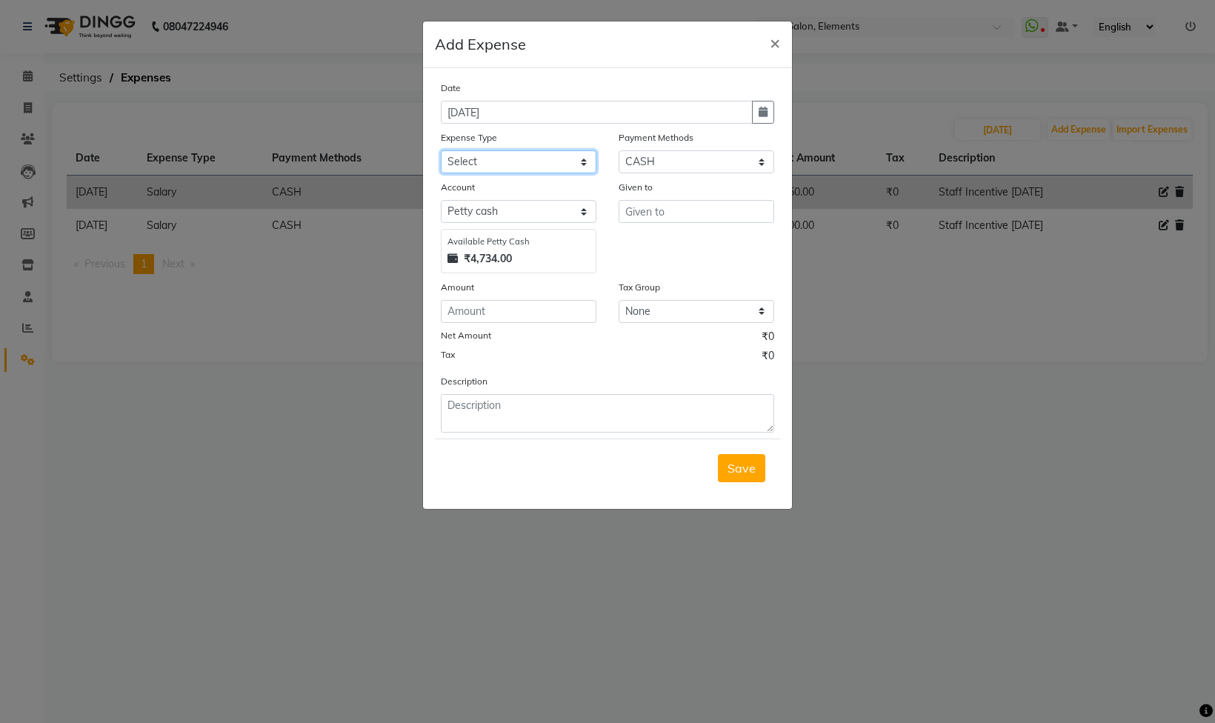
click at [467, 166] on select "Select Bank Deposit Cash Handover CLIENT TIP TO STAFF Client Welfare Conveyance…" at bounding box center [519, 161] width 156 height 23
select select "1120"
click at [441, 153] on select "Select Bank Deposit Cash Handover CLIENT TIP TO STAFF Client Welfare Conveyance…" at bounding box center [519, 161] width 156 height 23
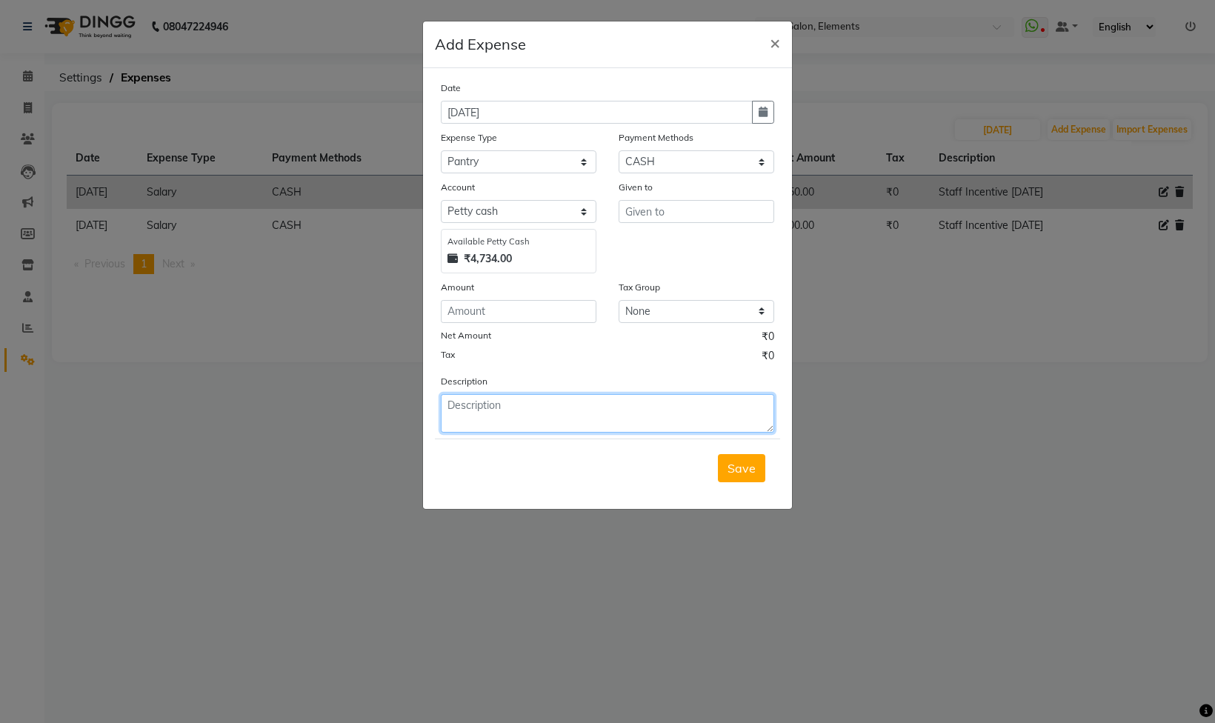
click at [475, 409] on textarea at bounding box center [608, 413] width 334 height 39
type textarea "Milk"
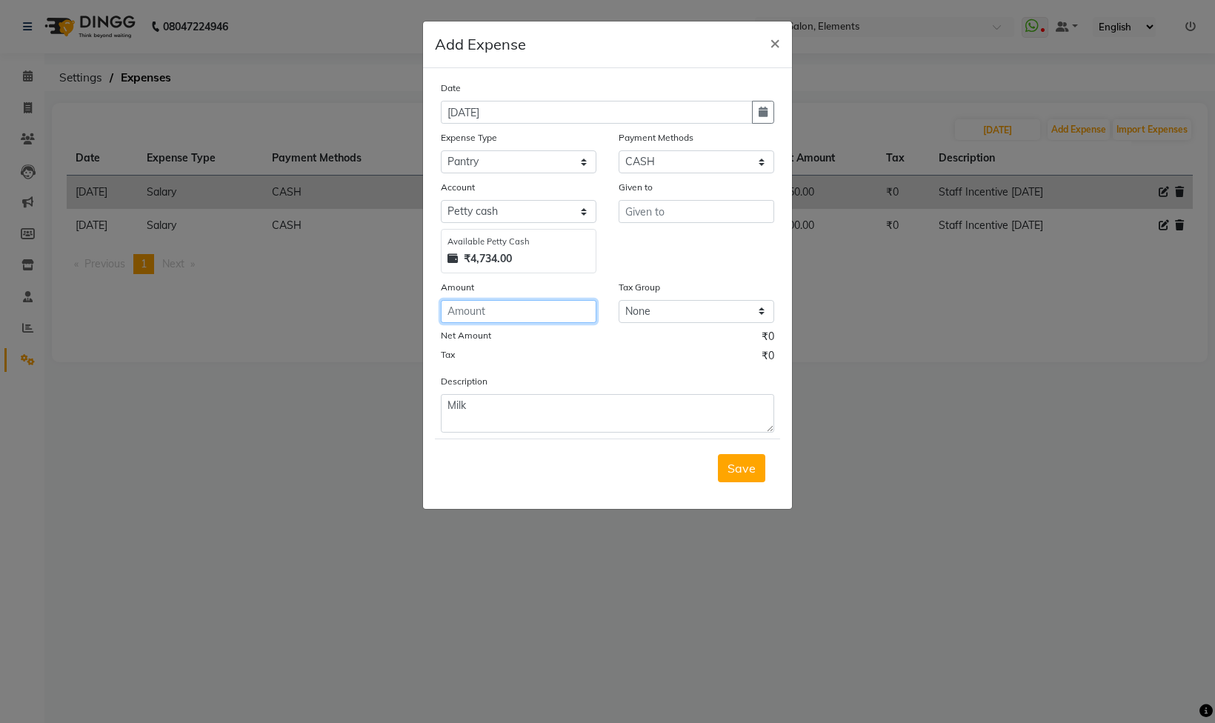
click at [471, 314] on input "number" at bounding box center [519, 311] width 156 height 23
type input "105"
click at [646, 222] on input "text" at bounding box center [697, 211] width 156 height 23
click at [631, 218] on input "Tzalib" at bounding box center [697, 211] width 156 height 23
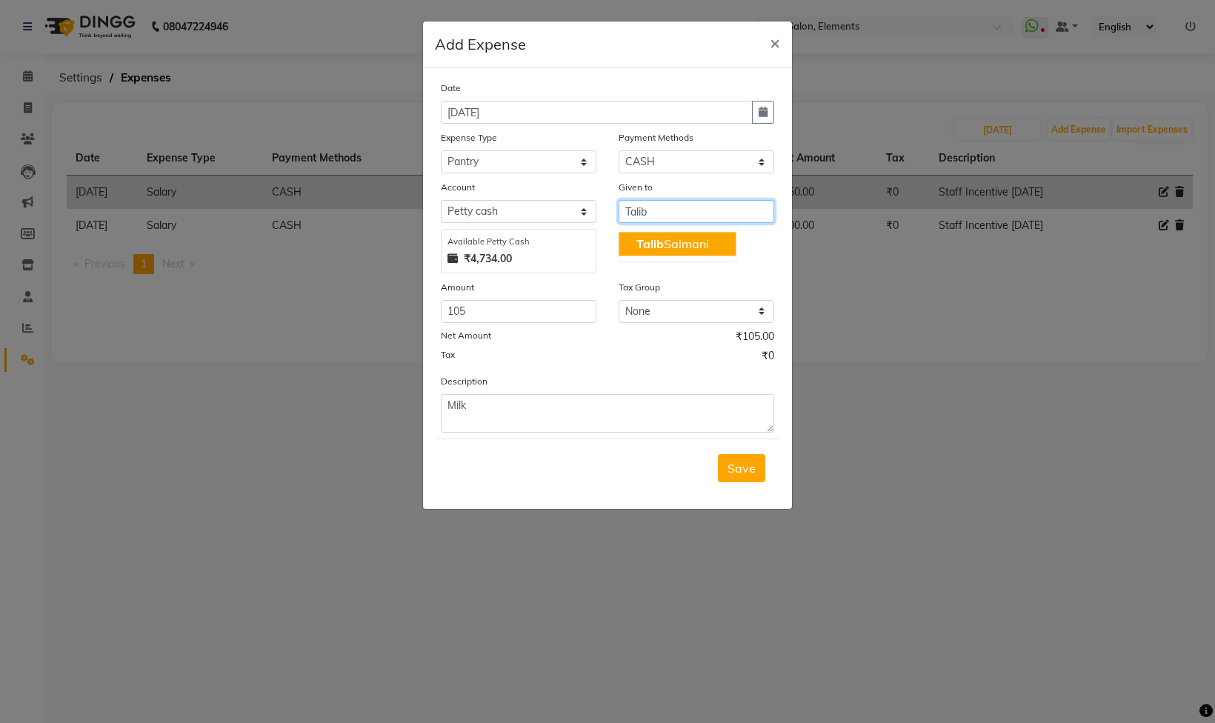
click at [671, 245] on ngb-highlight "[PERSON_NAME]" at bounding box center [673, 243] width 73 height 15
type input "[PERSON_NAME]"
click at [749, 476] on span "Save" at bounding box center [742, 468] width 28 height 15
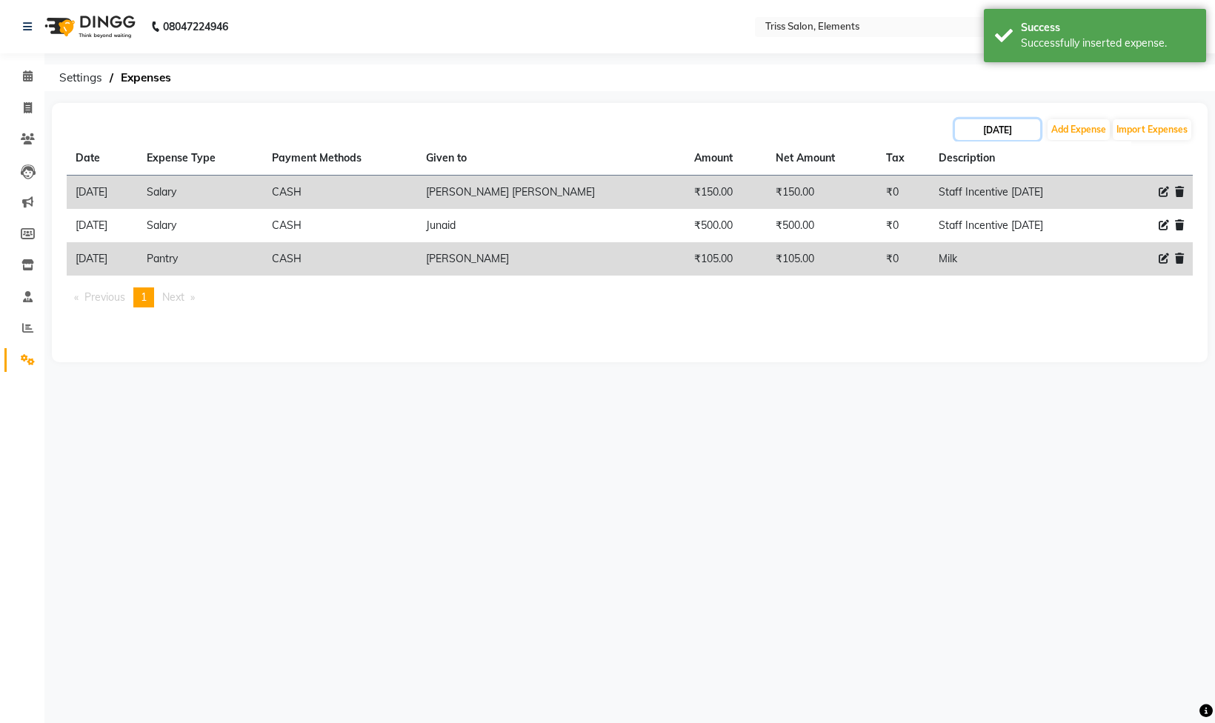
click at [1003, 132] on input "[DATE]" at bounding box center [997, 129] width 85 height 21
select select "9"
select select "2025"
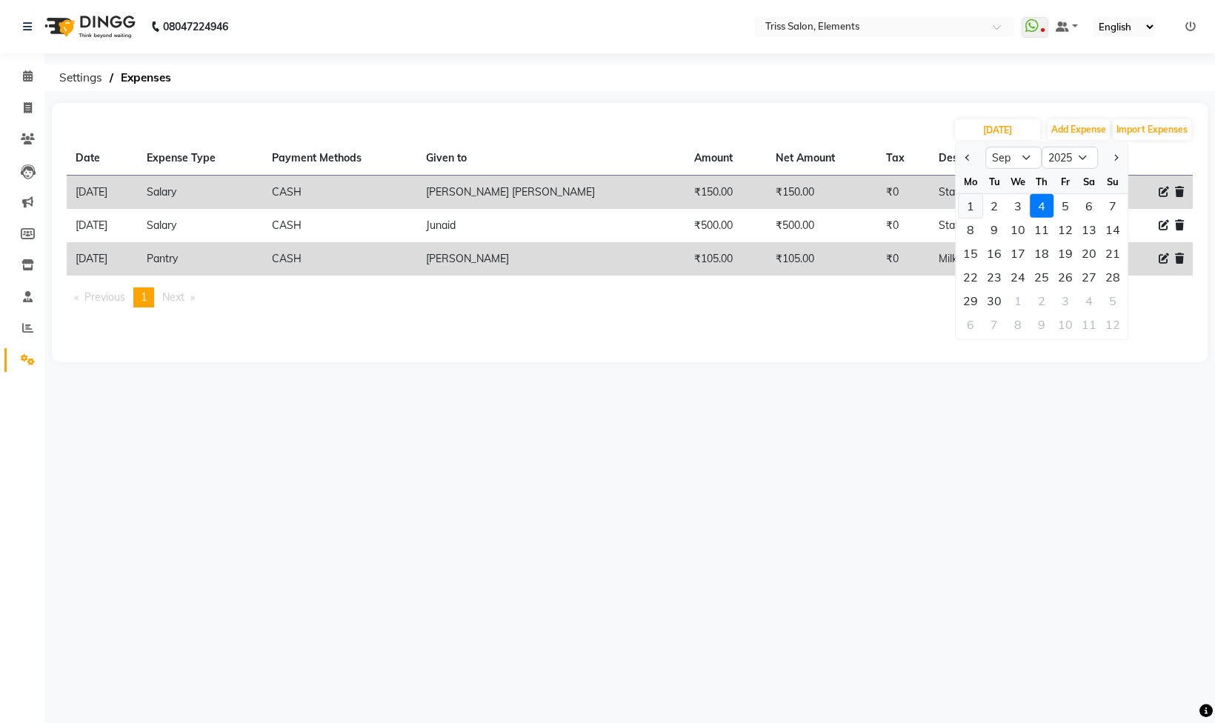
click at [969, 213] on div "1" at bounding box center [971, 206] width 24 height 24
type input "[DATE]"
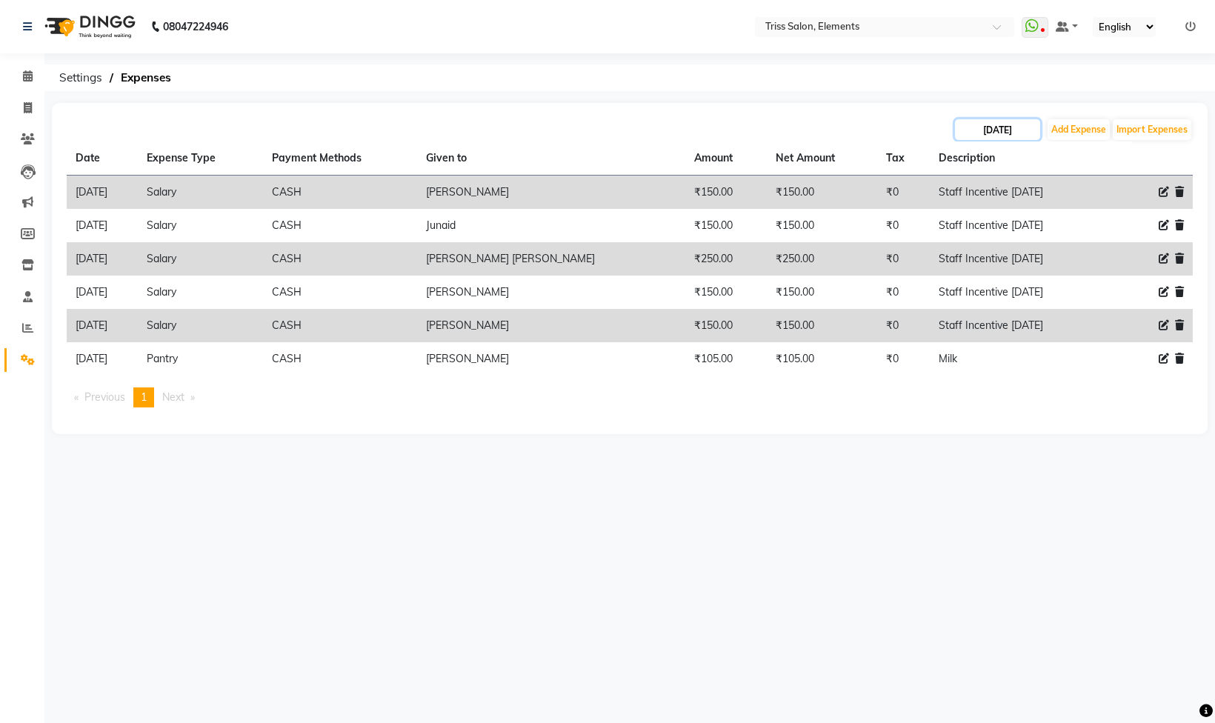
click at [1004, 126] on input "[DATE]" at bounding box center [997, 129] width 85 height 21
select select "9"
select select "2025"
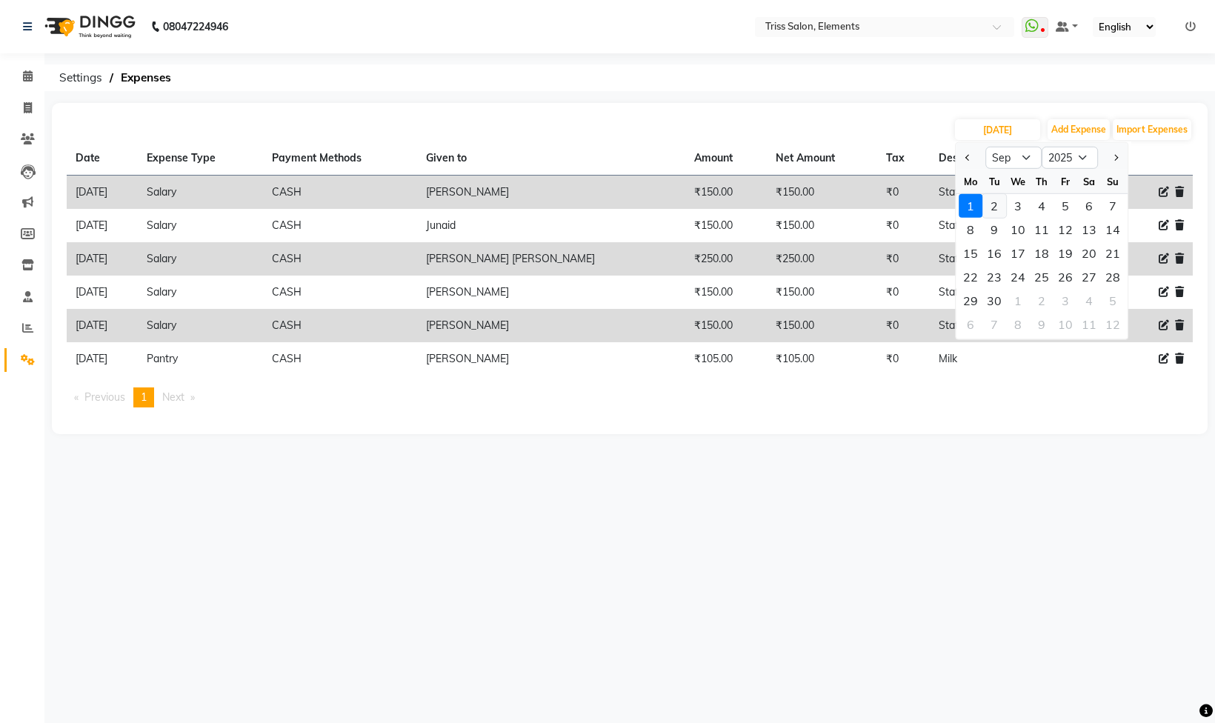
click at [991, 204] on div "2" at bounding box center [995, 206] width 24 height 24
type input "[DATE]"
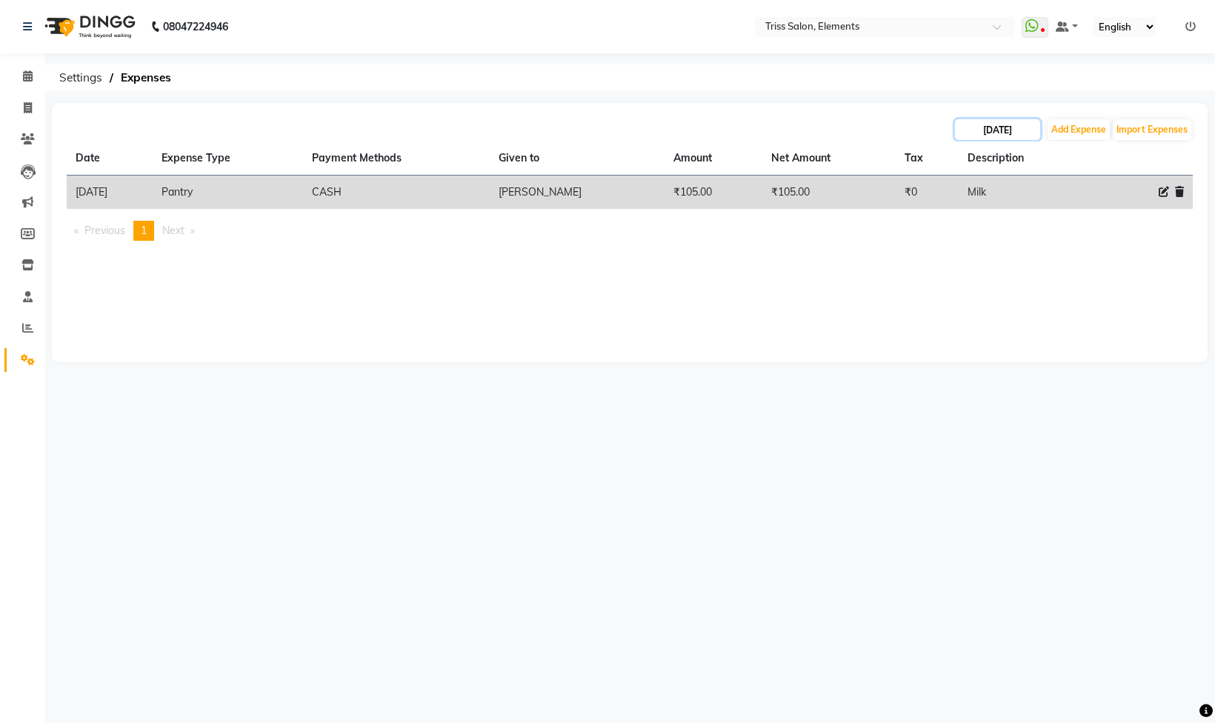
click at [999, 132] on input "[DATE]" at bounding box center [997, 129] width 85 height 21
select select "9"
select select "2025"
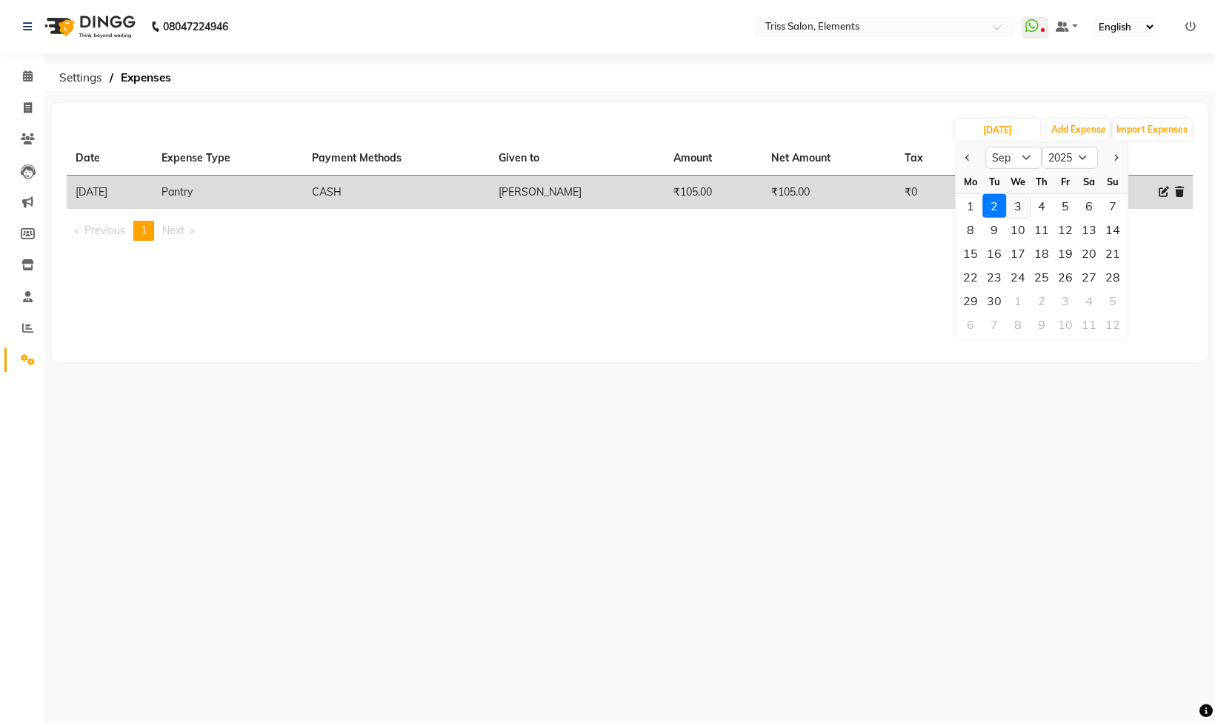
click at [1015, 210] on div "3" at bounding box center [1018, 206] width 24 height 24
type input "[DATE]"
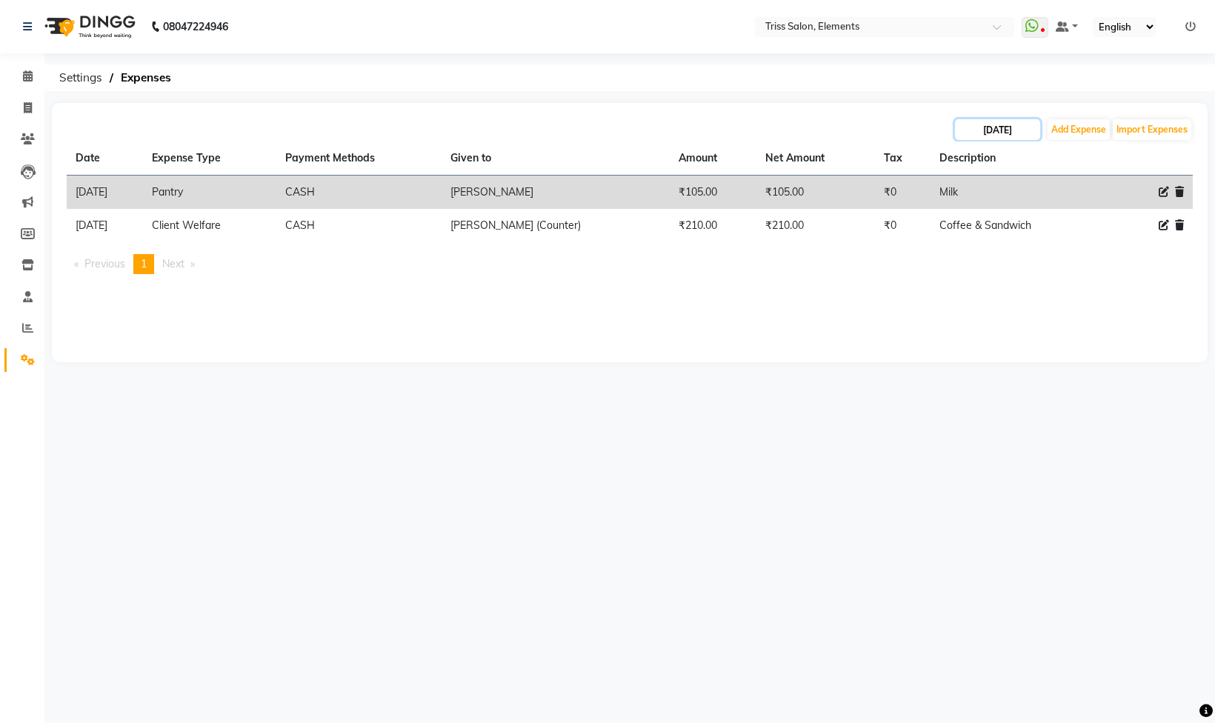
click at [1008, 123] on input "[DATE]" at bounding box center [997, 129] width 85 height 21
select select "9"
select select "2025"
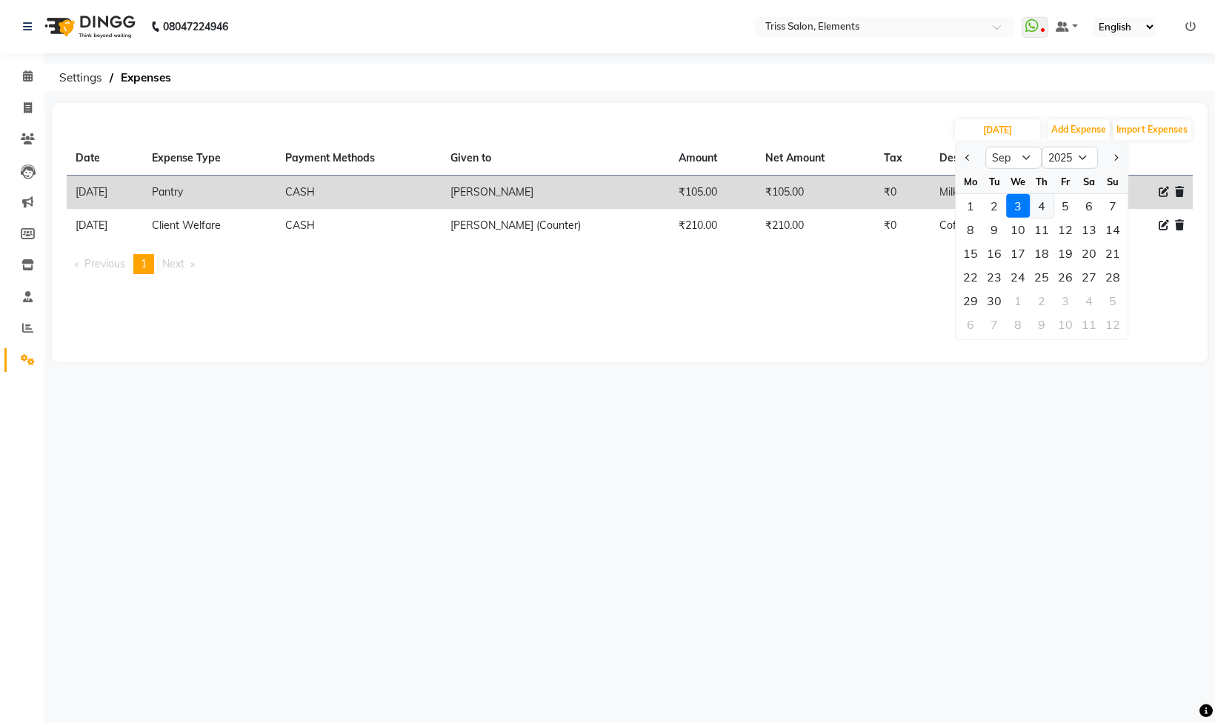
click at [1038, 211] on div "4" at bounding box center [1042, 206] width 24 height 24
type input "[DATE]"
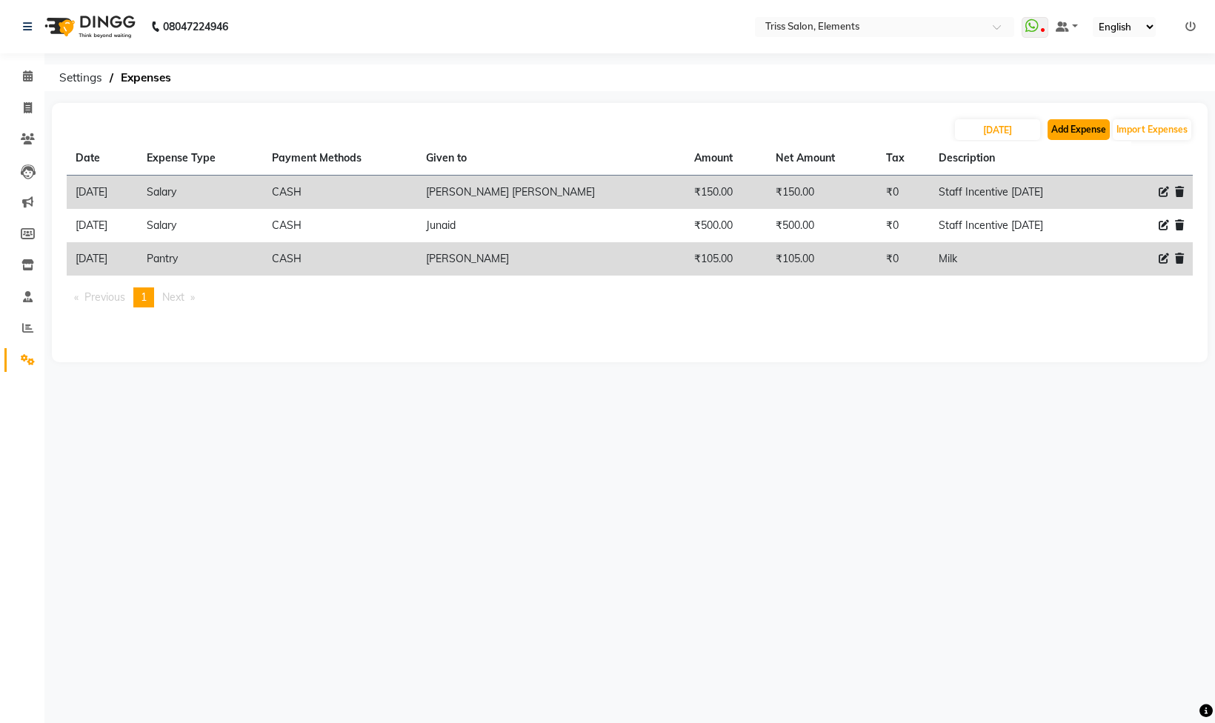
click at [1068, 126] on button "Add Expense" at bounding box center [1079, 129] width 62 height 21
select select "1"
select select "2499"
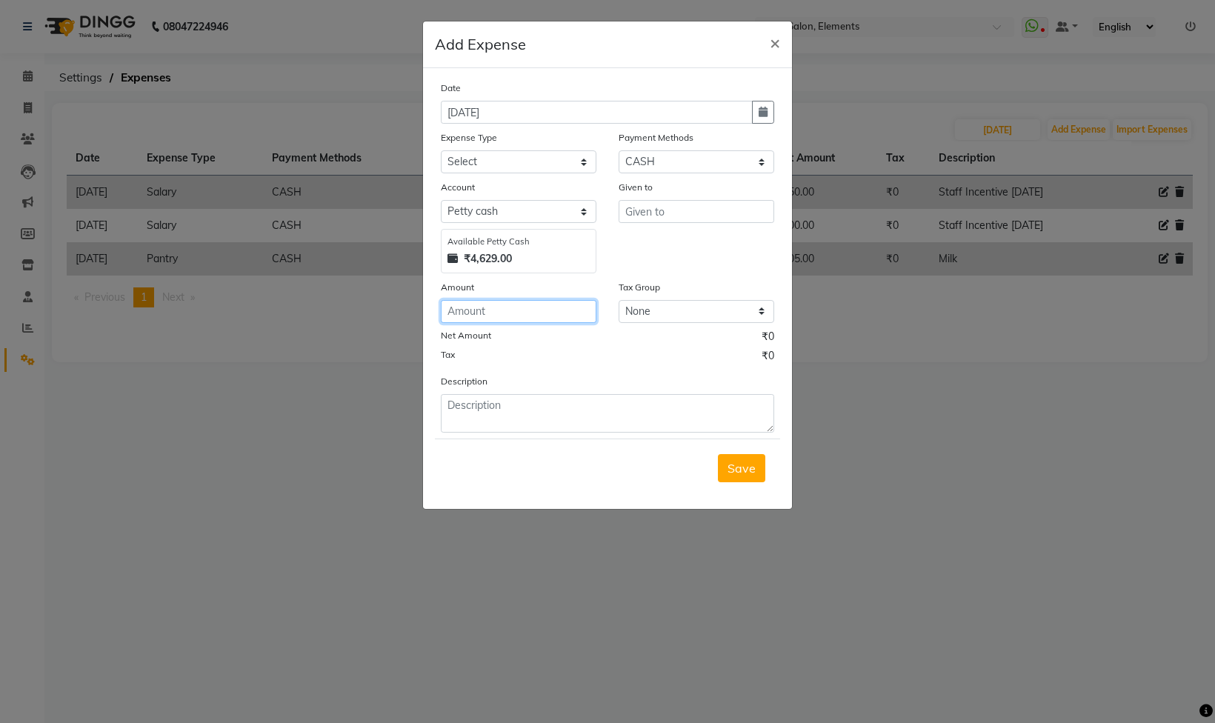
click at [505, 318] on input "number" at bounding box center [519, 311] width 156 height 23
drag, startPoint x: 519, startPoint y: 319, endPoint x: 141, endPoint y: 411, distance: 389.0
click at [159, 405] on ngb-modal-window "Add Expense × Date [DATE] Expense Type Select Bank Deposit Cash Handover CLIENT…" at bounding box center [607, 361] width 1215 height 723
type input "2"
type input "1500"
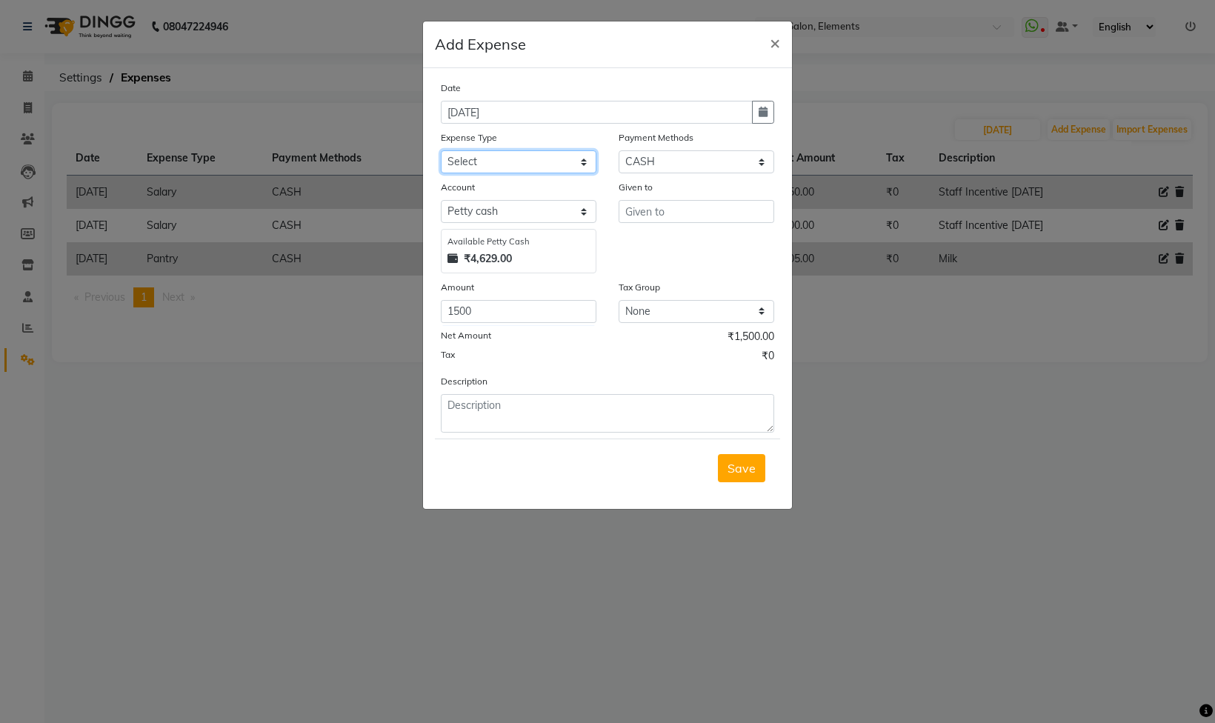
click at [501, 167] on select "Select Bank Deposit Cash Handover CLIENT TIP TO STAFF Client Welfare Conveyance…" at bounding box center [519, 161] width 156 height 23
select select "17527"
click at [441, 153] on select "Select Bank Deposit Cash Handover CLIENT TIP TO STAFF Client Welfare Conveyance…" at bounding box center [519, 161] width 156 height 23
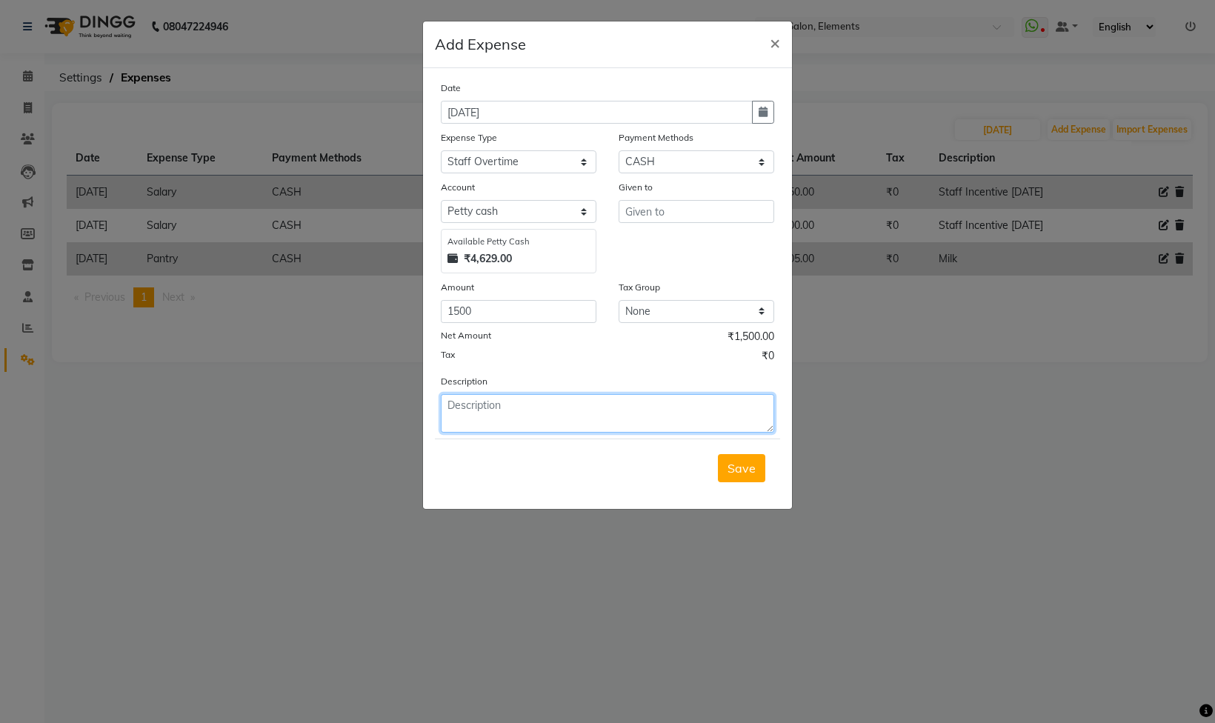
click at [477, 407] on textarea at bounding box center [608, 413] width 334 height 39
type textarea "Helper 1-3"
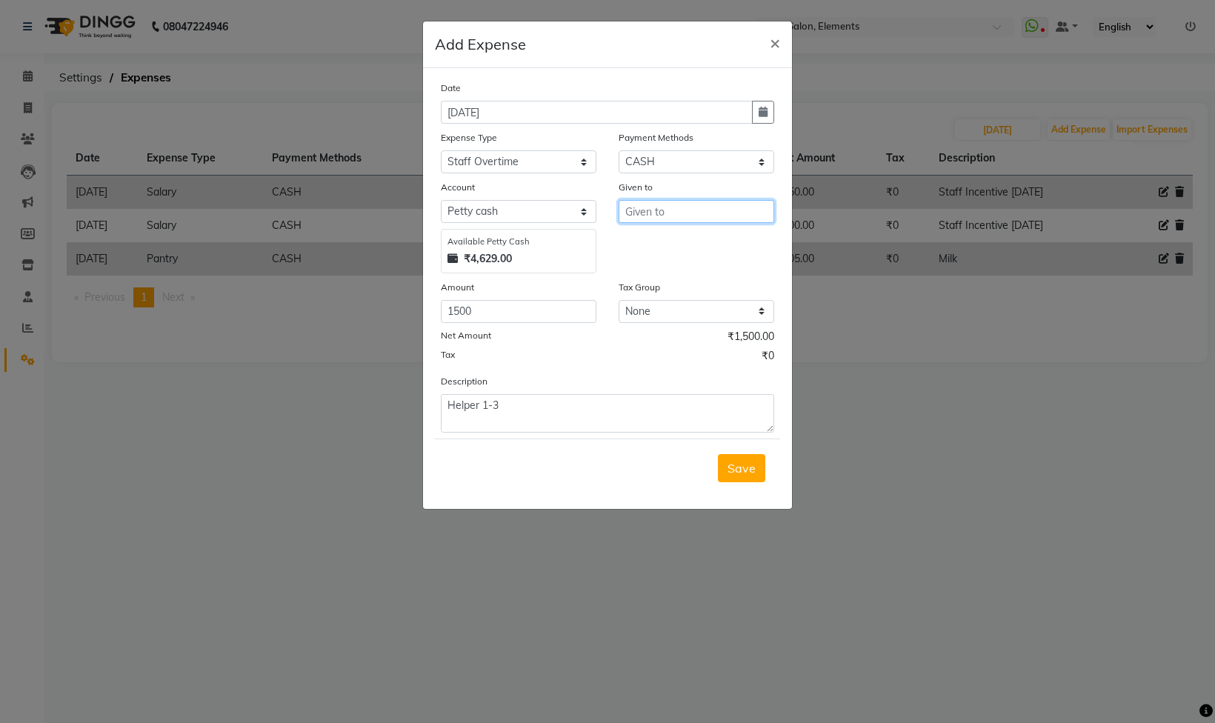
click at [686, 211] on input "text" at bounding box center [697, 211] width 156 height 23
click at [697, 251] on button "Mohan" at bounding box center [677, 244] width 117 height 24
type input "Mohan"
click at [723, 461] on button "Save" at bounding box center [741, 468] width 47 height 28
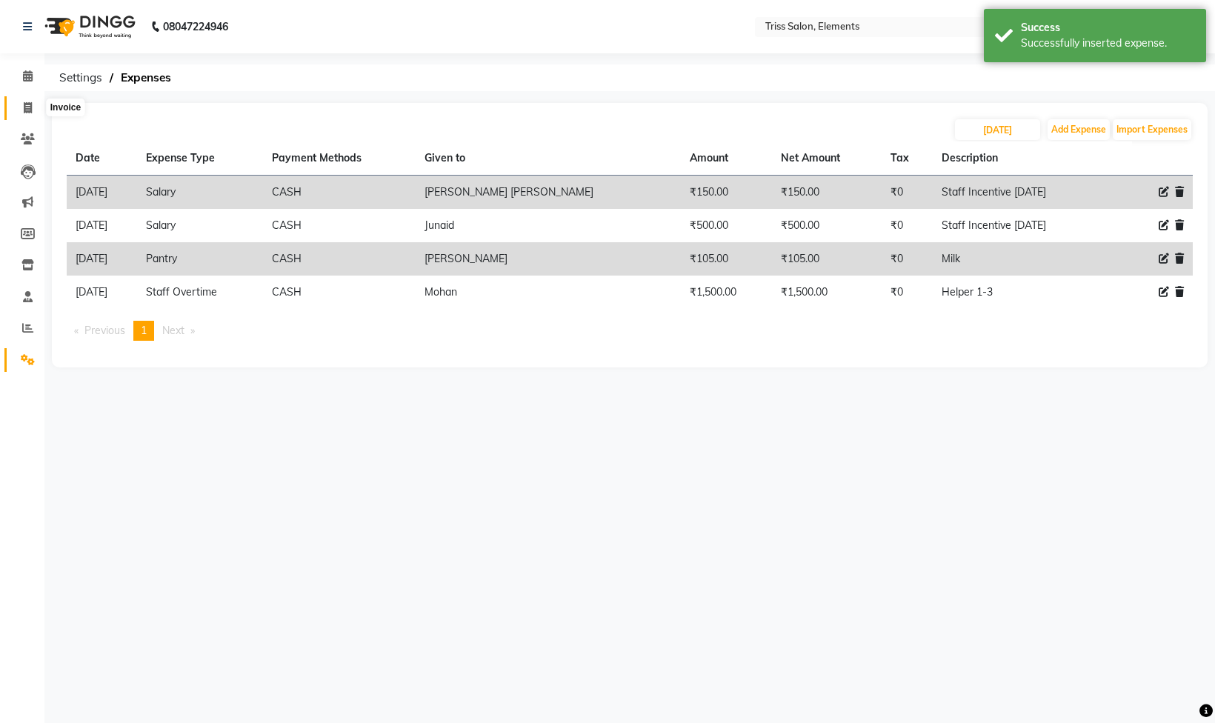
click at [15, 107] on span at bounding box center [28, 108] width 26 height 17
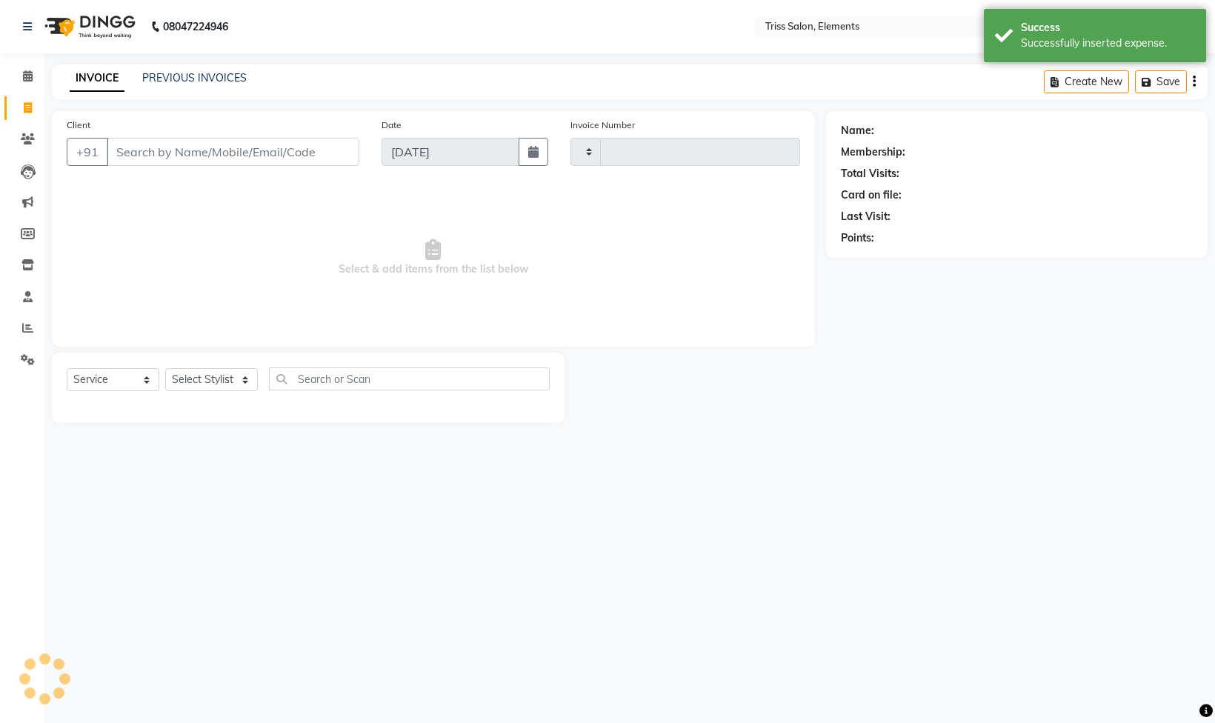
click at [122, 28] on img at bounding box center [89, 27] width 102 height 42
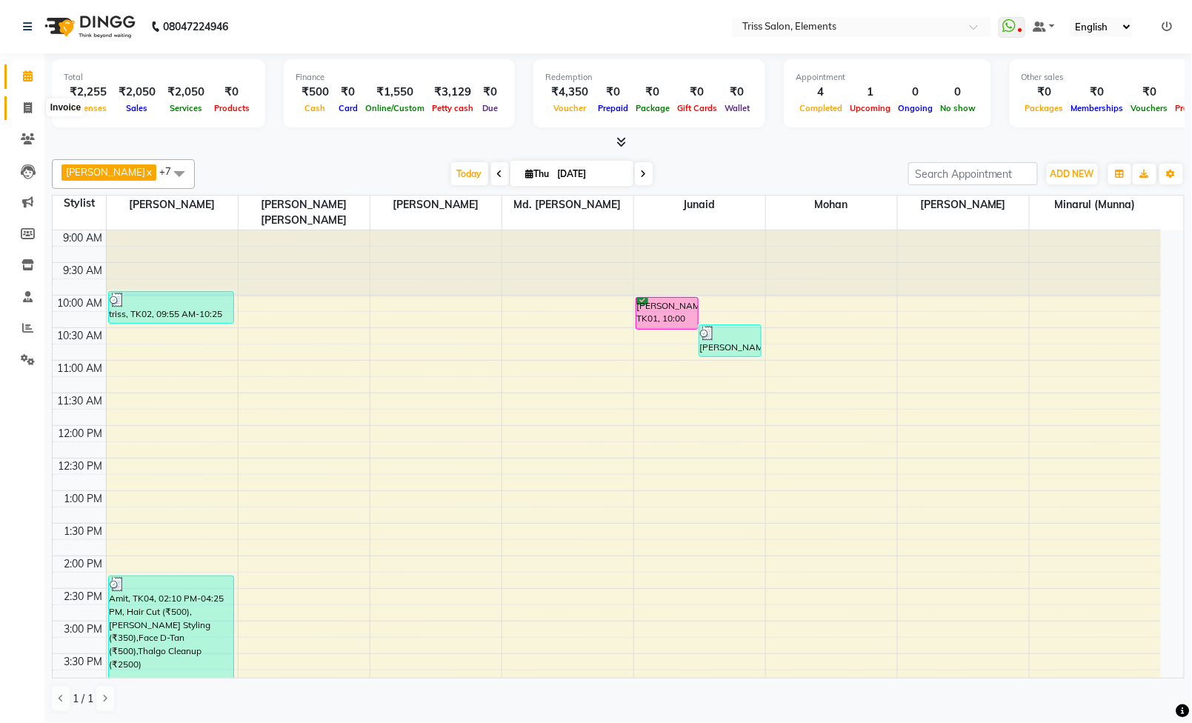
click at [15, 107] on span at bounding box center [28, 108] width 26 height 17
select select "service"
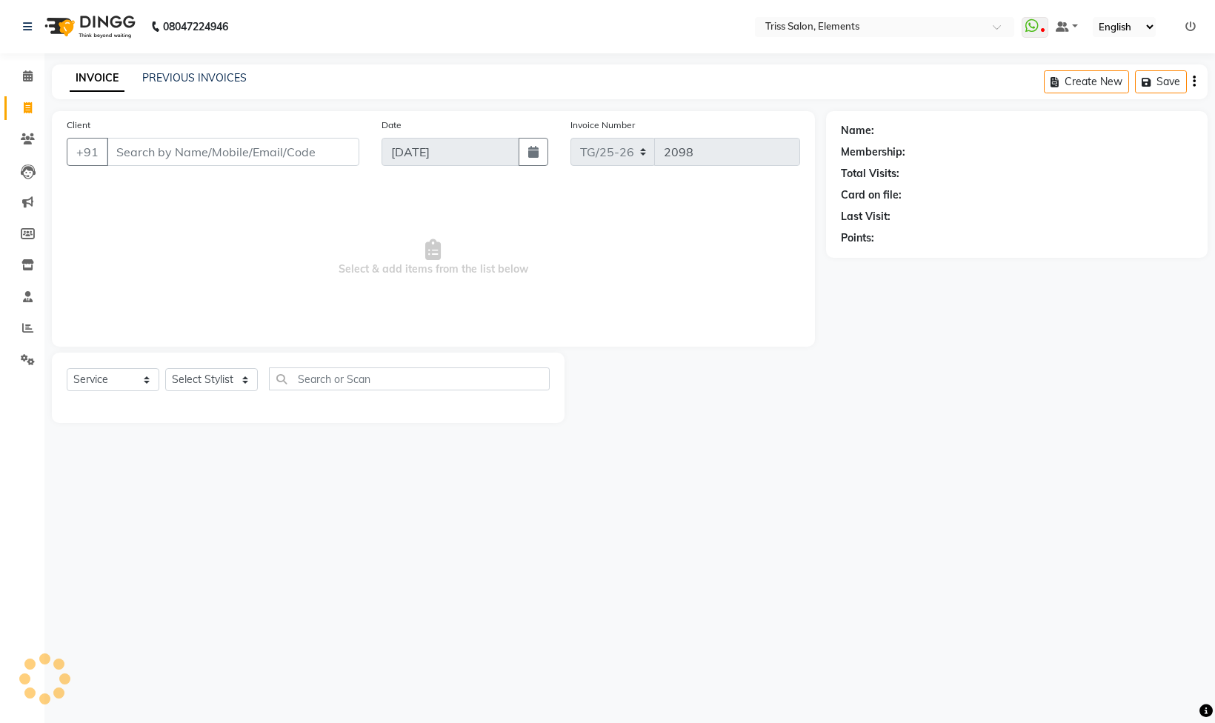
click at [42, 138] on div "Client +91 Date [DATE] Invoice Number TG/25-26 2098 Select & add items from the…" at bounding box center [434, 267] width 786 height 312
click at [32, 138] on icon at bounding box center [28, 138] width 14 height 11
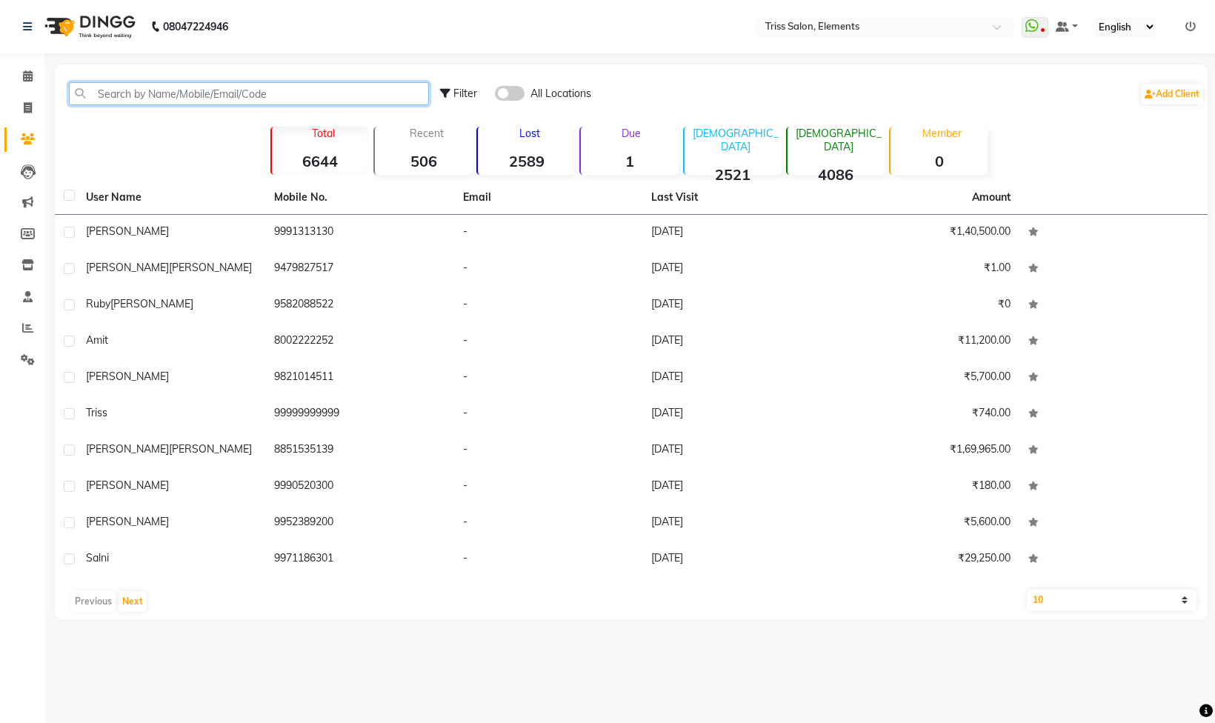
click at [179, 87] on input "text" at bounding box center [249, 93] width 360 height 23
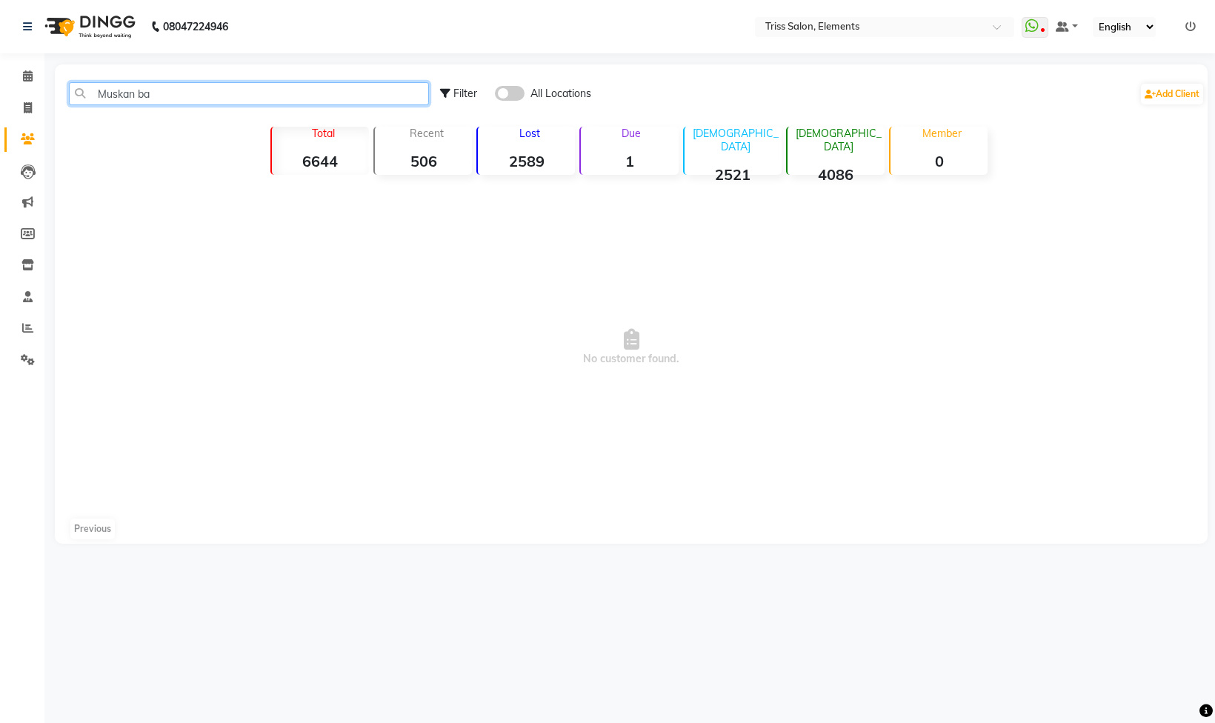
type input "Muskan ba"
click at [508, 95] on span at bounding box center [510, 93] width 30 height 15
click at [495, 96] on input "checkbox" at bounding box center [495, 96] width 0 height 0
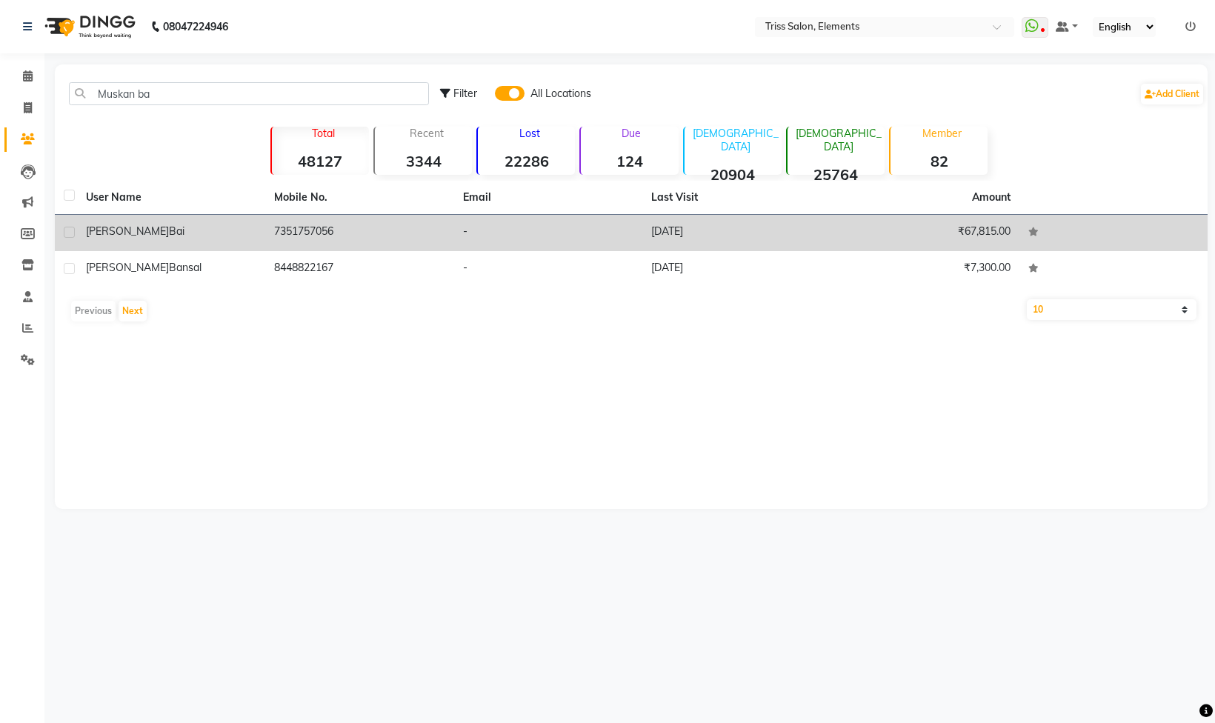
click at [307, 229] on td "7351757056" at bounding box center [359, 233] width 188 height 36
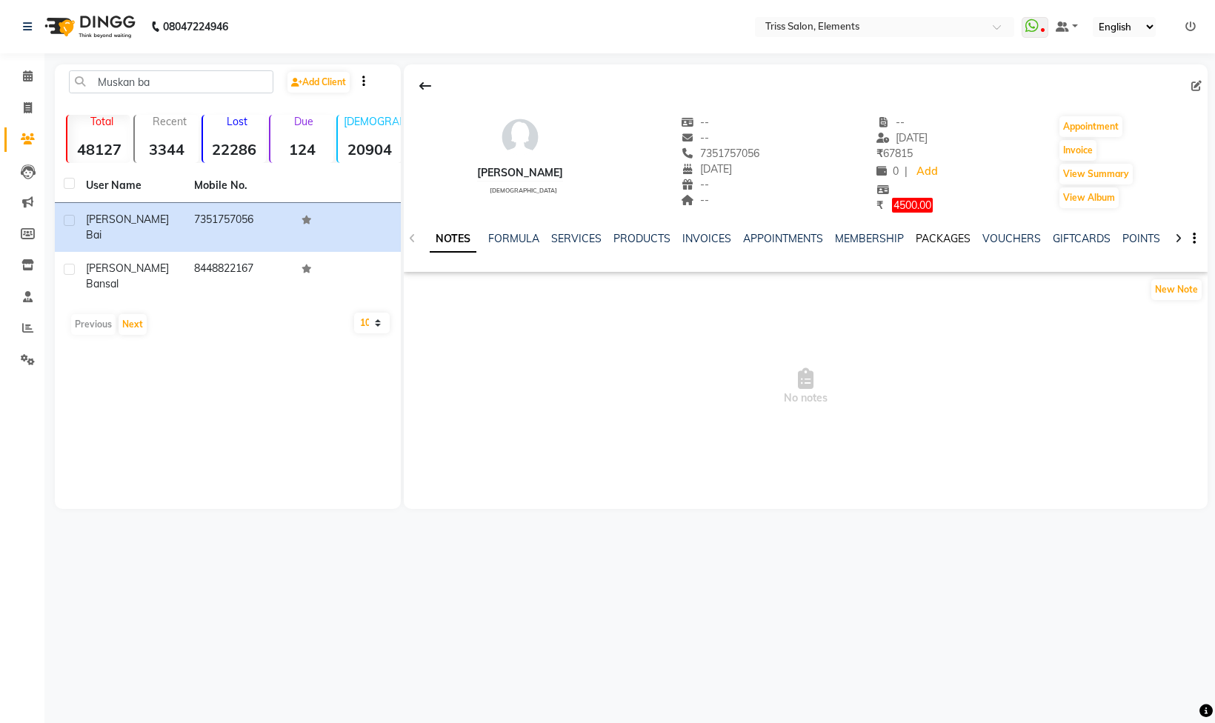
click at [927, 245] on link "PACKAGES" at bounding box center [943, 238] width 55 height 13
click at [928, 243] on link "VOUCHERS" at bounding box center [939, 238] width 59 height 13
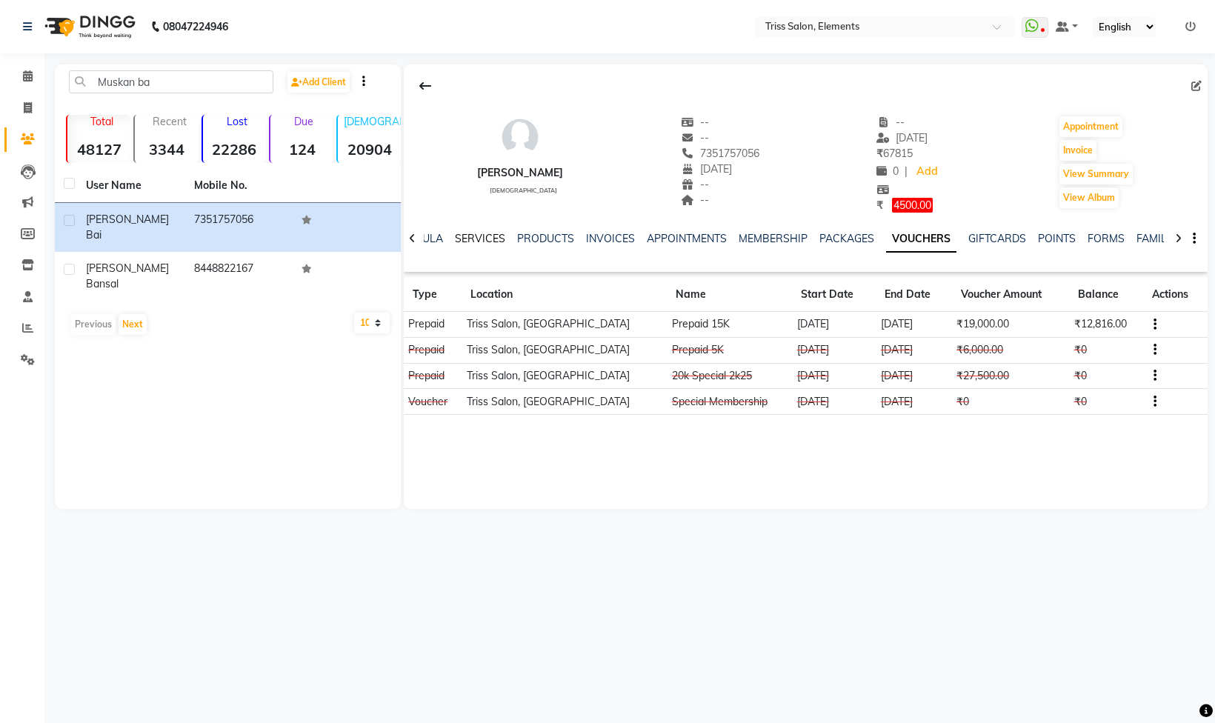
click at [479, 233] on link "SERVICES" at bounding box center [480, 238] width 50 height 13
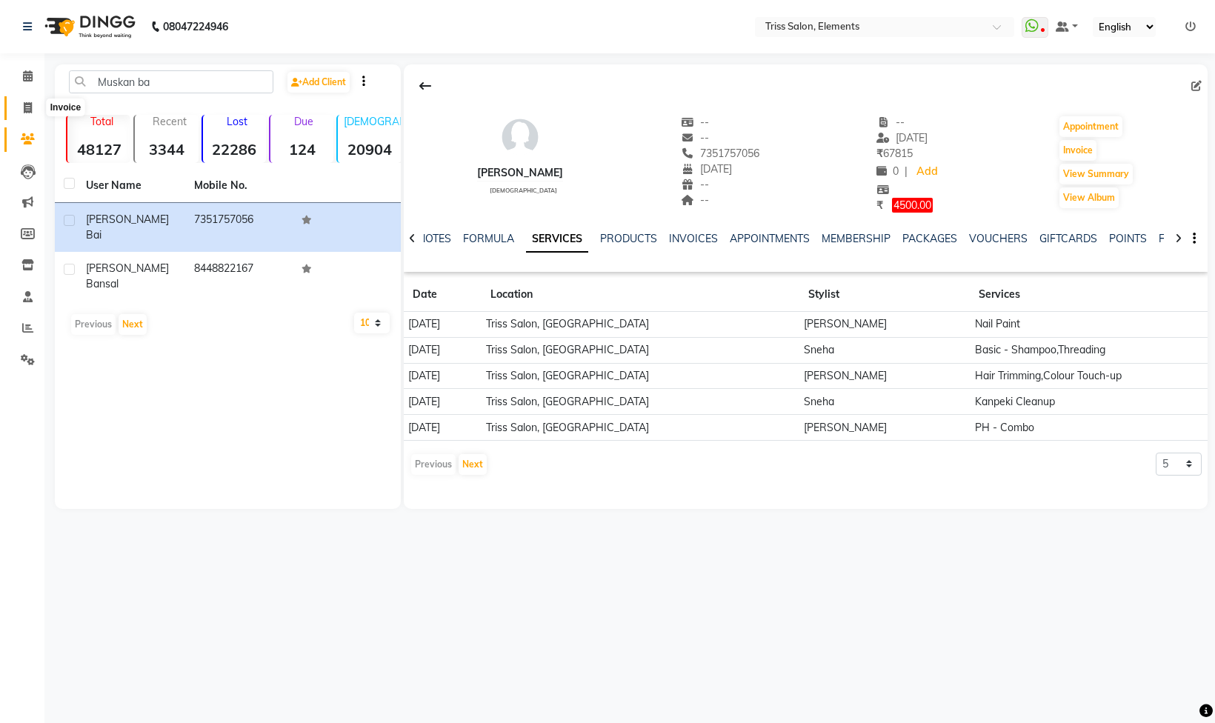
click at [21, 101] on span at bounding box center [28, 108] width 26 height 17
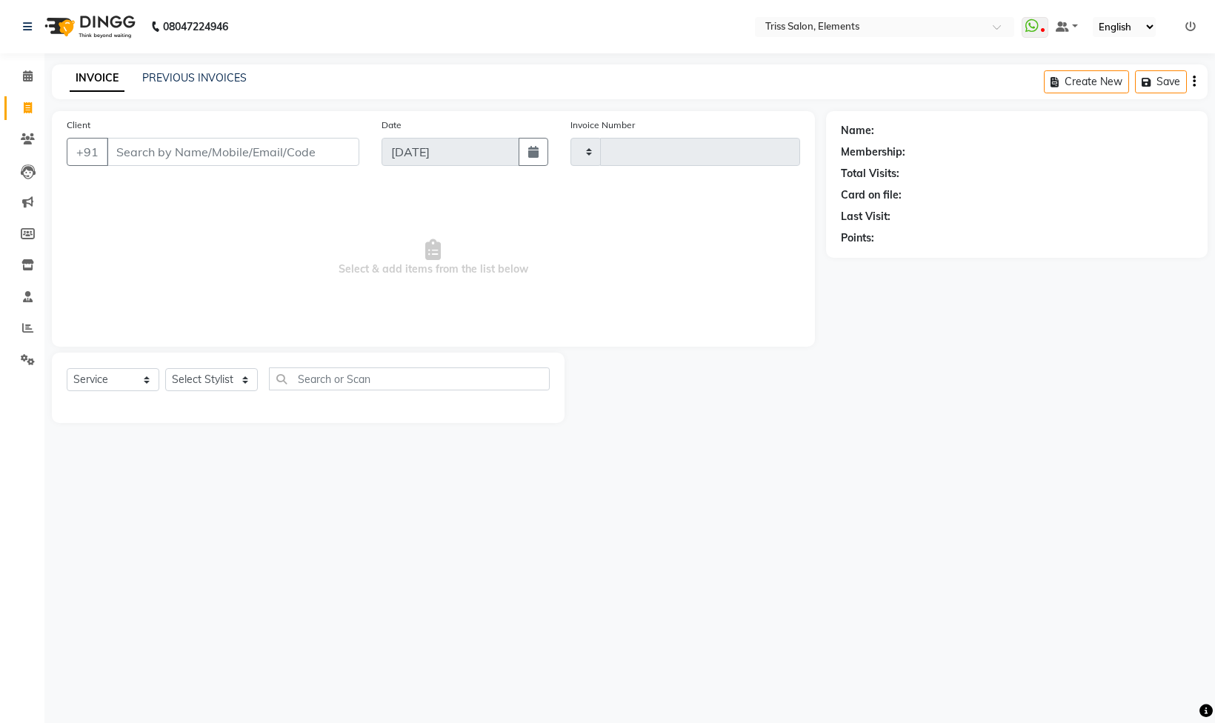
click at [98, 30] on img at bounding box center [89, 27] width 102 height 42
